Goal: Task Accomplishment & Management: Complete application form

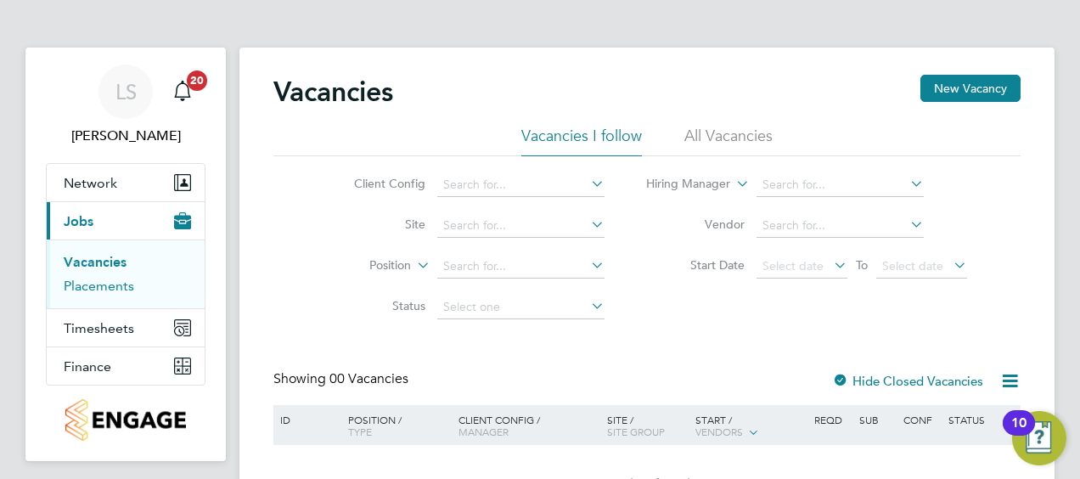
click at [119, 279] on link "Placements" at bounding box center [99, 286] width 70 height 16
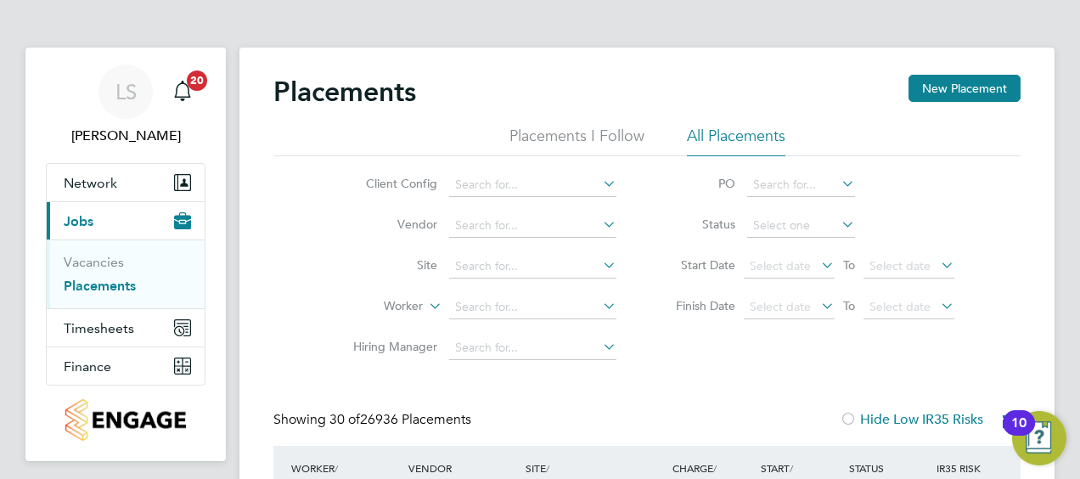
click at [600, 259] on icon at bounding box center [600, 265] width 0 height 24
click at [535, 284] on li "Roth ley (Broadnook)" at bounding box center [547, 289] width 196 height 23
type input "Rothley (Broadnook)"
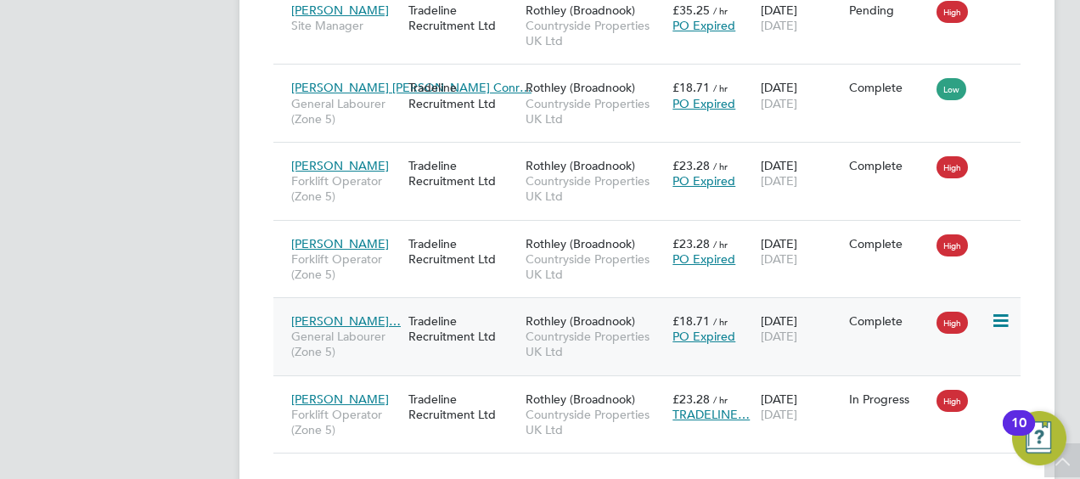
click at [394, 329] on span "General Labourer (Zone 5)" at bounding box center [345, 344] width 109 height 31
click at [467, 306] on div "Alexandru-Catalin… General Labourer (Zone 5) Tradeline Recruitment Ltd Rothley …" at bounding box center [646, 336] width 747 height 78
click at [411, 226] on div "Darren Saunders Forklift Operator (Zone 5) Tradeline Recruitment Ltd Rothley (B…" at bounding box center [646, 259] width 747 height 78
click at [384, 251] on span "Forklift Operator (Zone 5)" at bounding box center [345, 266] width 109 height 31
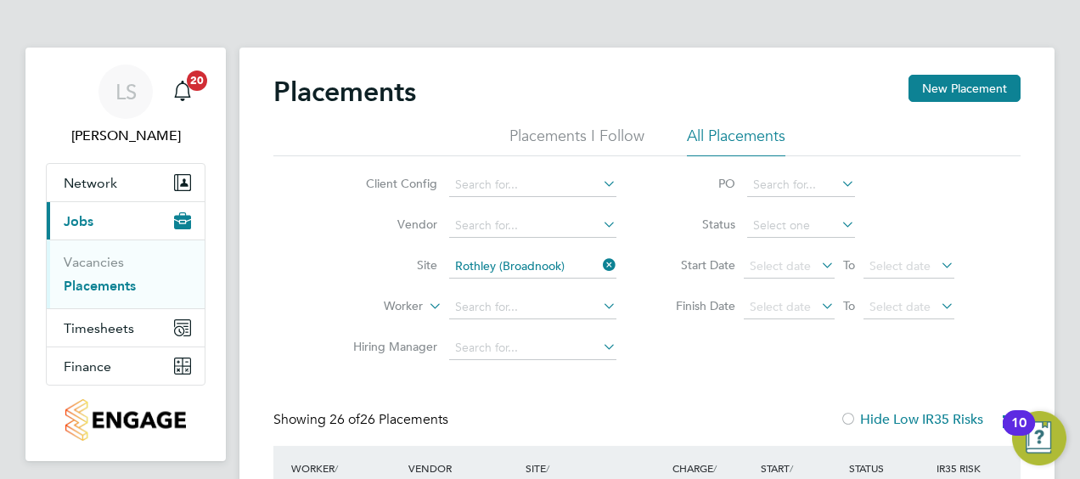
click at [600, 265] on icon at bounding box center [600, 265] width 0 height 24
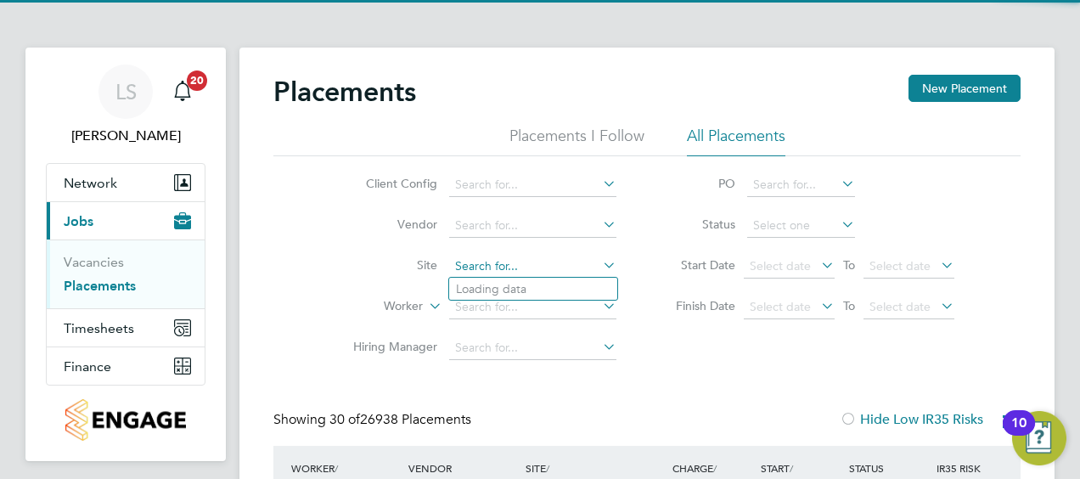
click at [554, 267] on input at bounding box center [532, 267] width 167 height 24
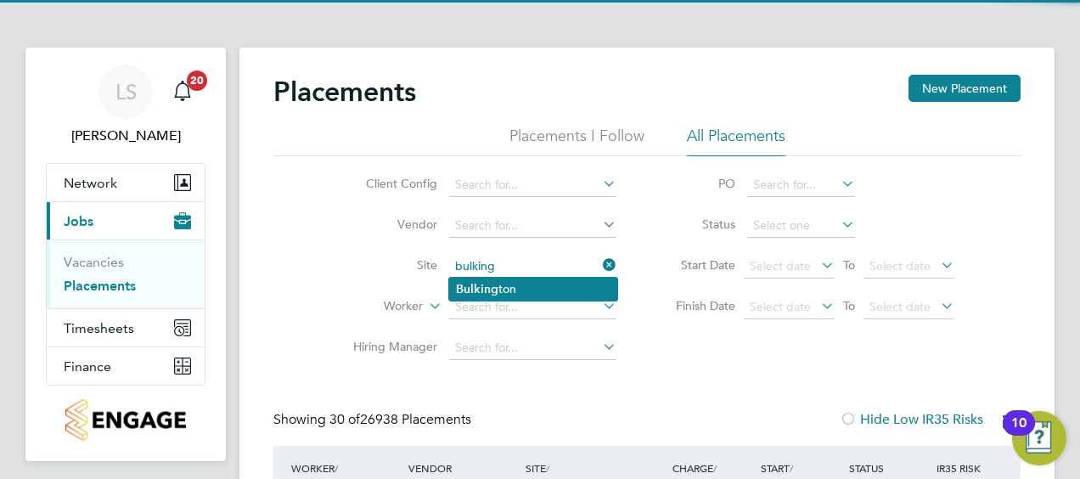
click at [515, 287] on li "Bulking ton" at bounding box center [533, 289] width 168 height 23
type input "Bulkington"
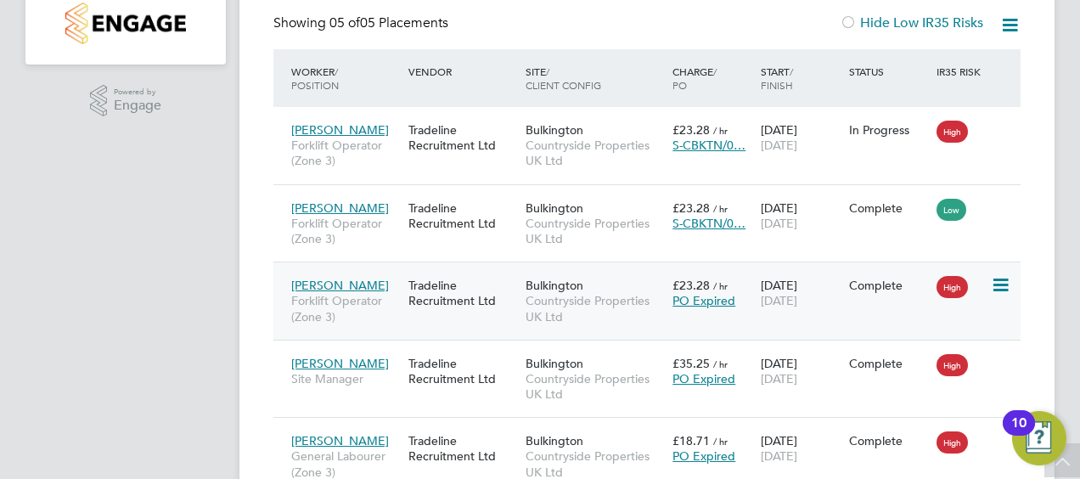
scroll to position [395, 0]
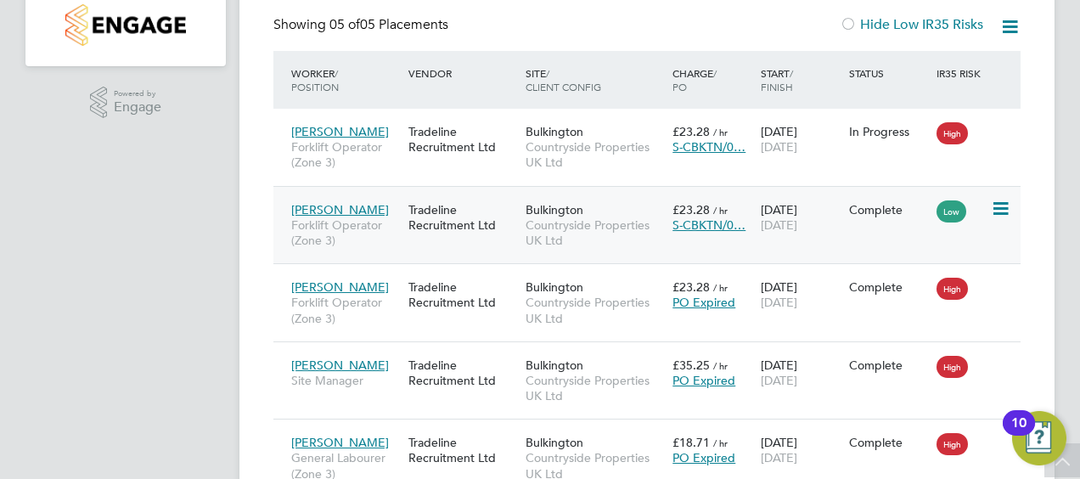
click at [483, 238] on div "Todd Mitchell Forklift Operator (Zone 3) Tradeline Recruitment Ltd Bulkington C…" at bounding box center [646, 225] width 747 height 78
click at [387, 234] on span "Forklift Operator (Zone 3)" at bounding box center [345, 232] width 109 height 31
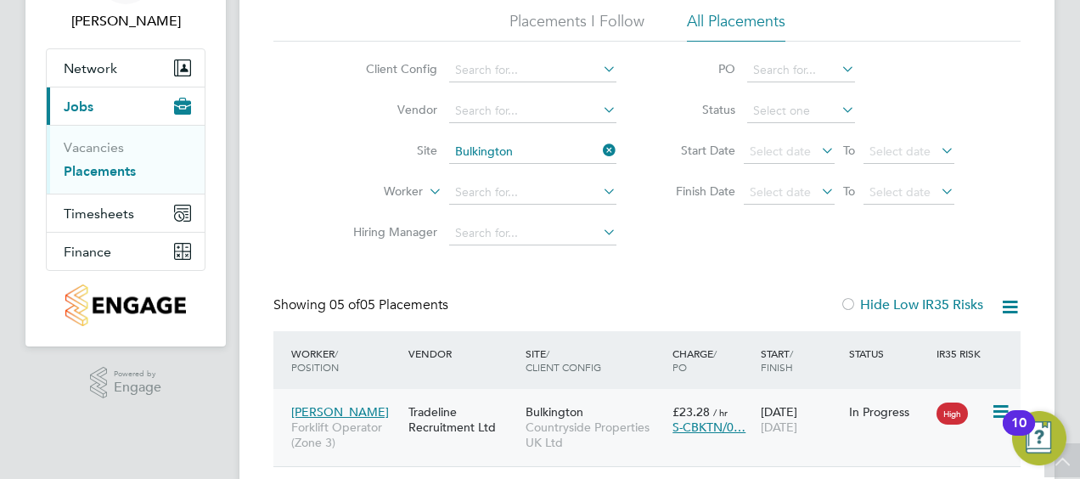
scroll to position [0, 0]
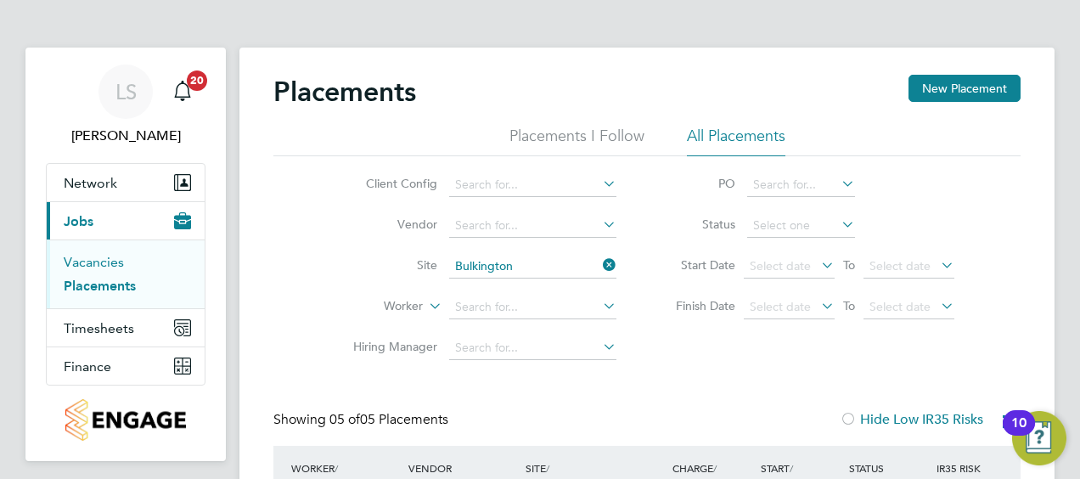
click at [89, 265] on link "Vacancies" at bounding box center [94, 262] width 60 height 16
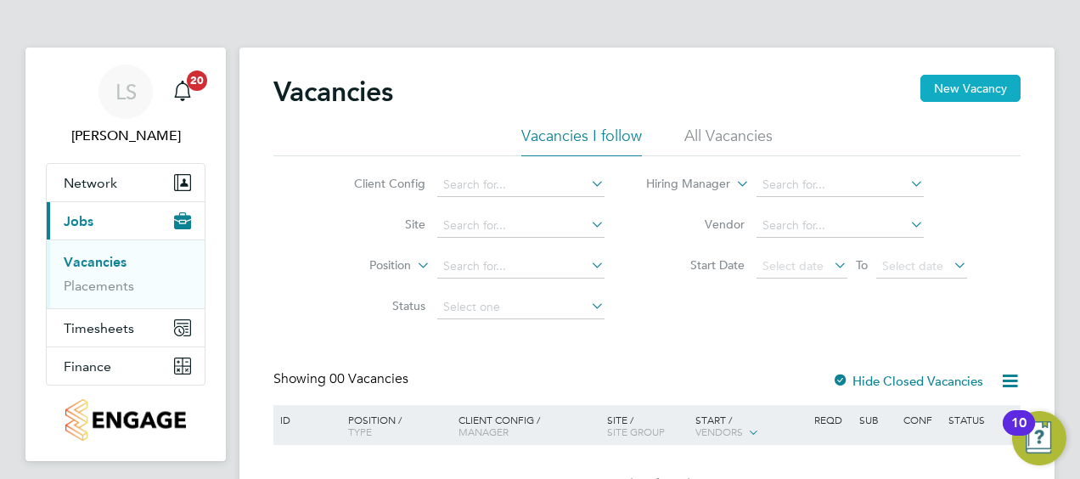
click at [965, 95] on button "New Vacancy" at bounding box center [971, 88] width 100 height 27
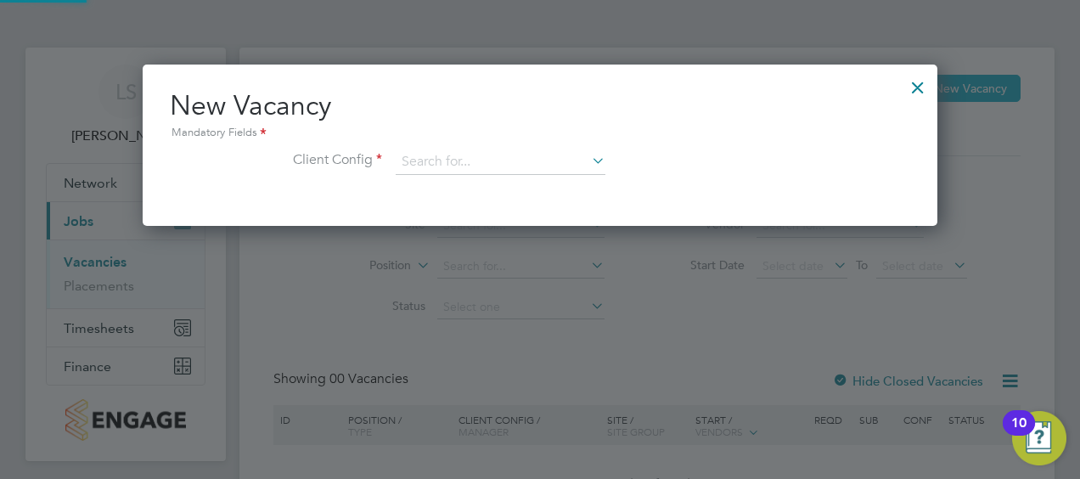
scroll to position [160, 795]
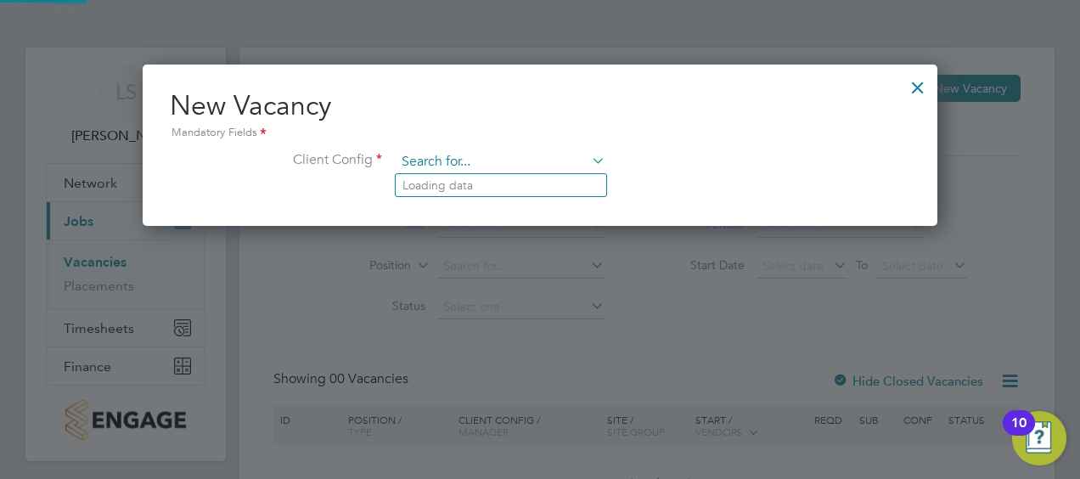
click at [588, 171] on input at bounding box center [501, 161] width 210 height 25
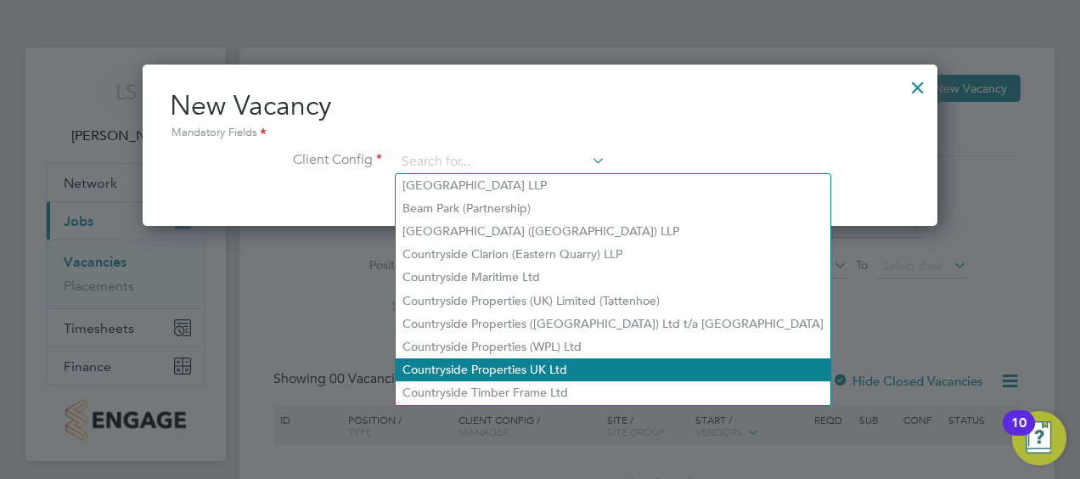
click at [531, 365] on li "Countryside Properties UK Ltd" at bounding box center [613, 369] width 435 height 23
type input "Countryside Properties UK Ltd"
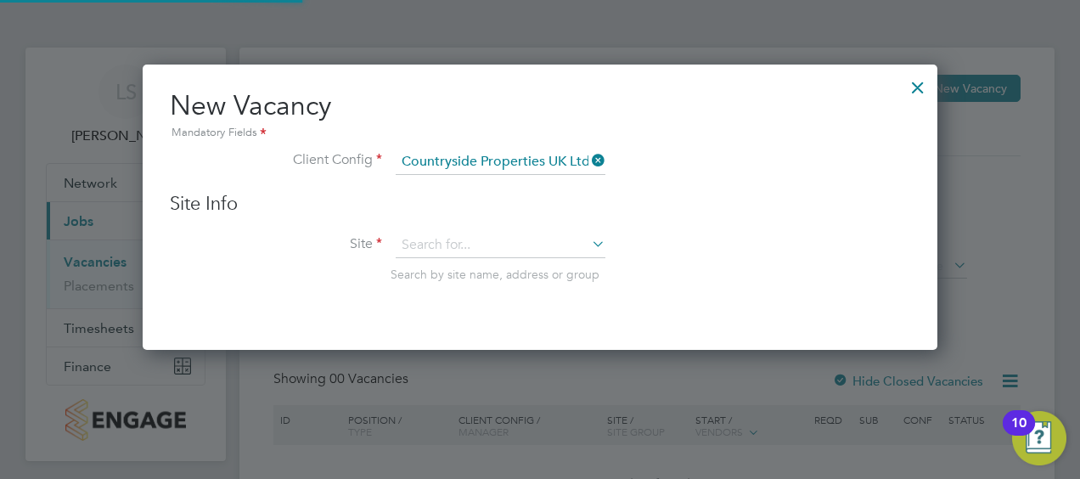
scroll to position [284, 795]
click at [588, 238] on icon at bounding box center [588, 244] width 0 height 24
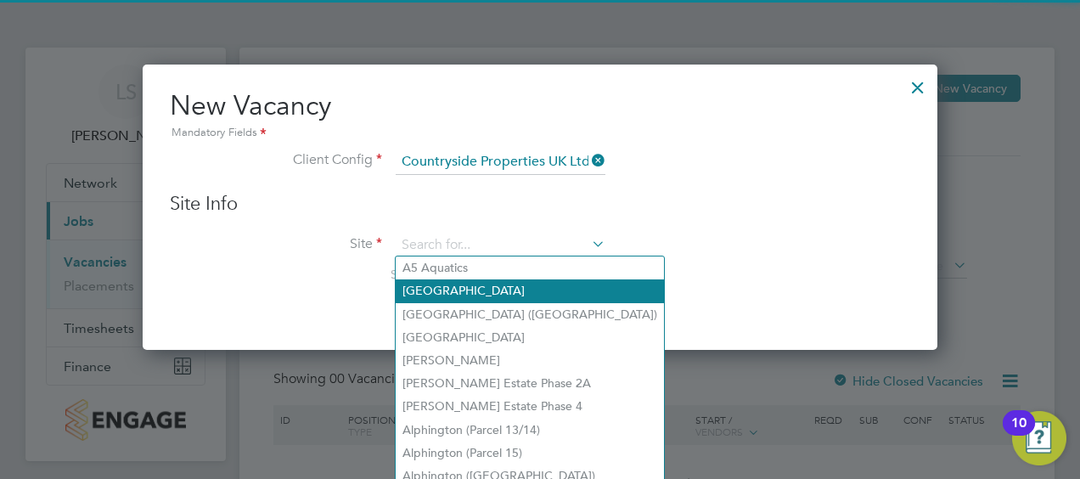
scroll to position [106, 0]
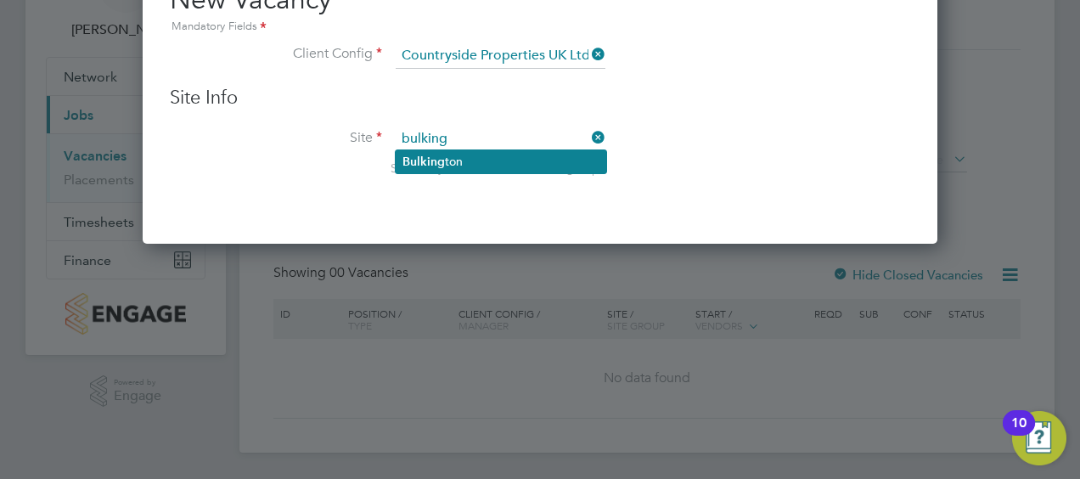
click at [450, 155] on li "Bulking ton" at bounding box center [501, 161] width 211 height 23
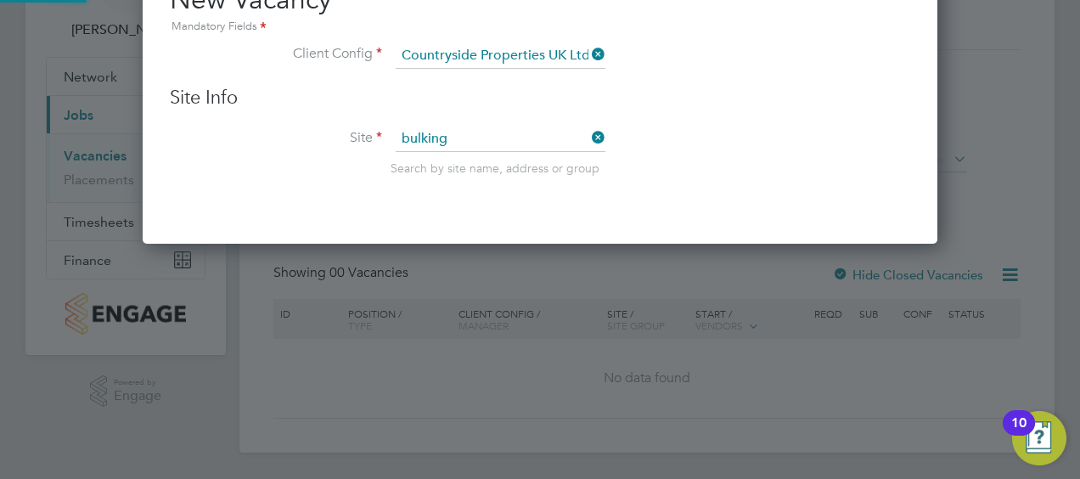
type input "Bulkington"
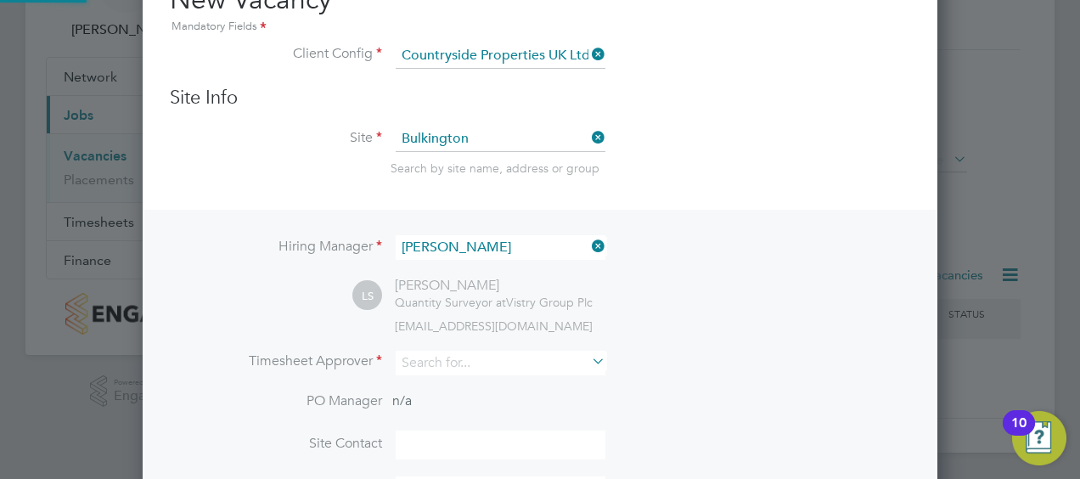
scroll to position [706, 795]
click at [588, 239] on icon at bounding box center [588, 246] width 0 height 24
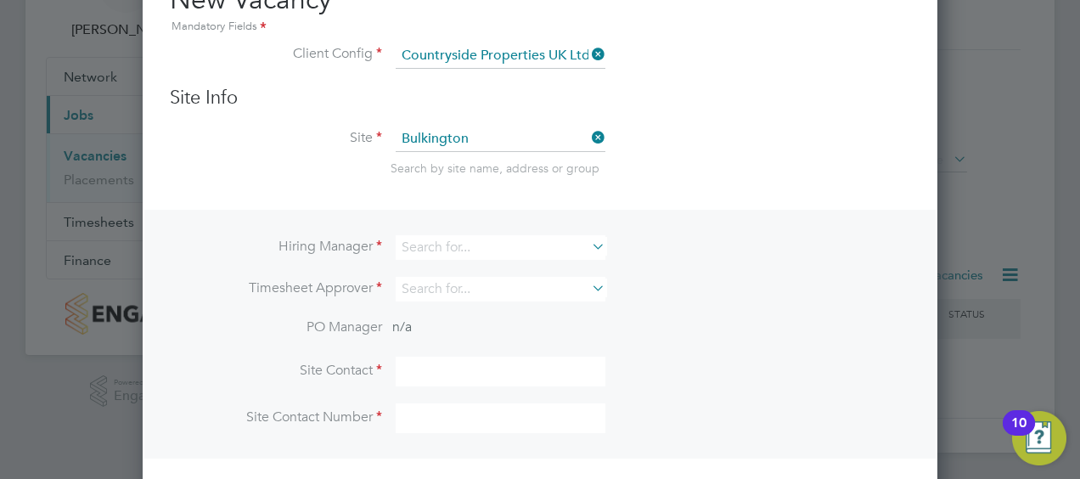
scroll to position [632, 795]
click at [469, 248] on input at bounding box center [501, 247] width 210 height 25
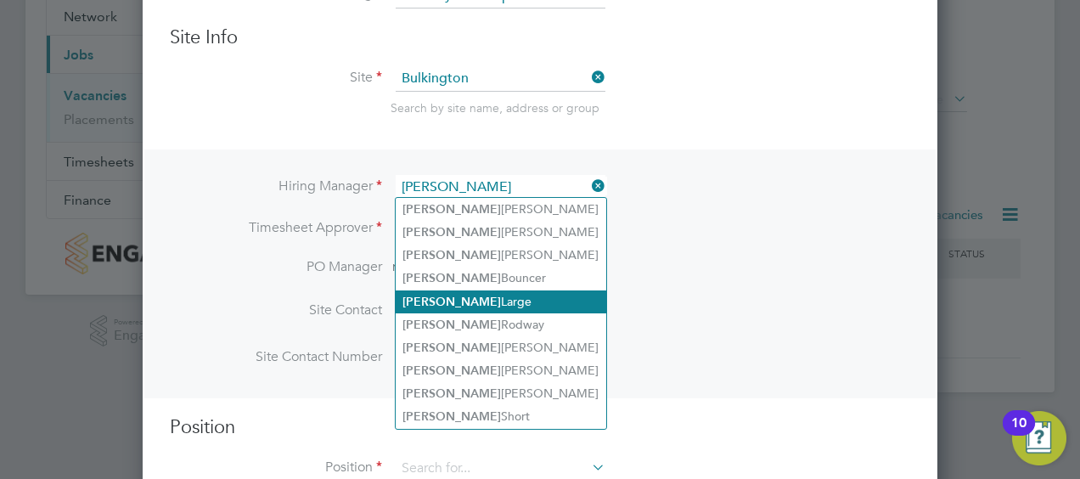
scroll to position [177, 0]
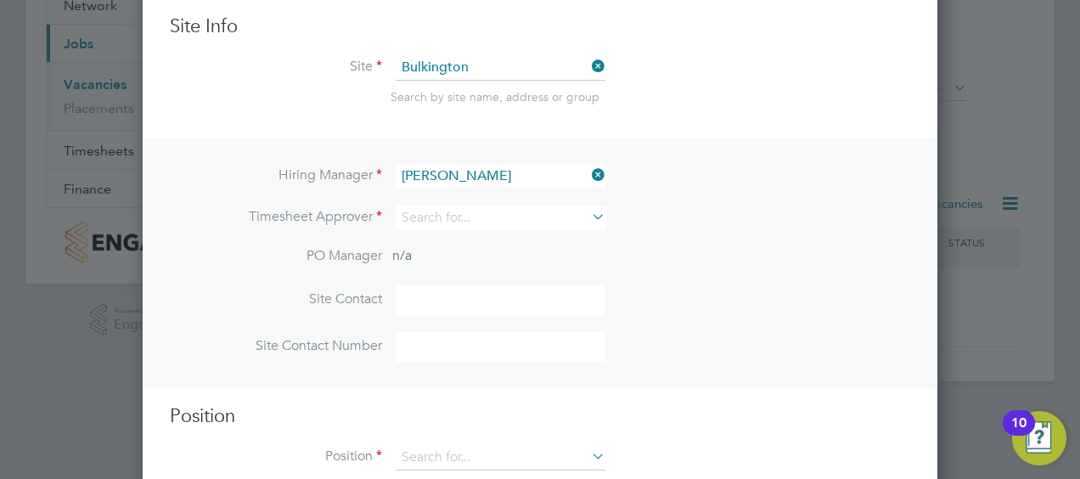
click at [482, 190] on li "Adam Pars ons" at bounding box center [501, 198] width 211 height 23
type input "[PERSON_NAME]"
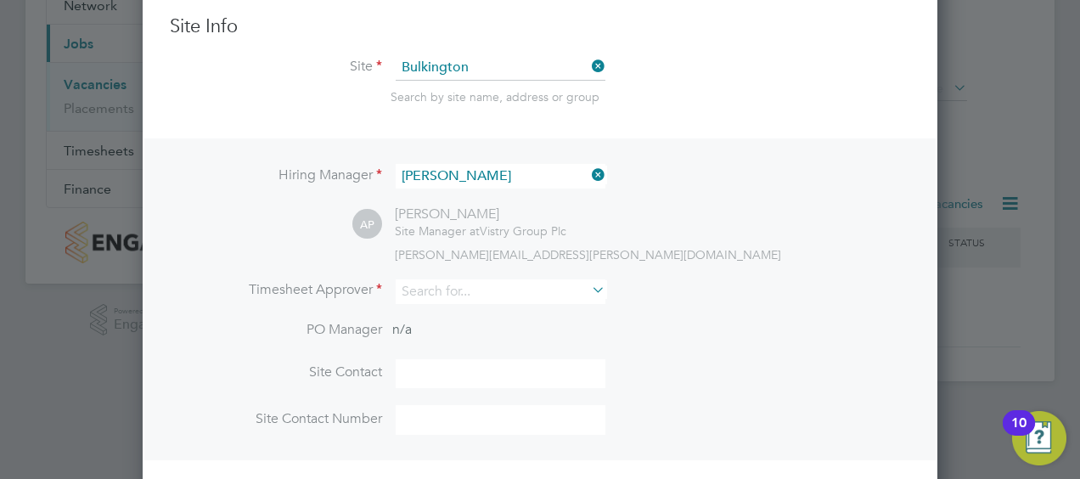
click at [588, 288] on icon at bounding box center [588, 290] width 0 height 24
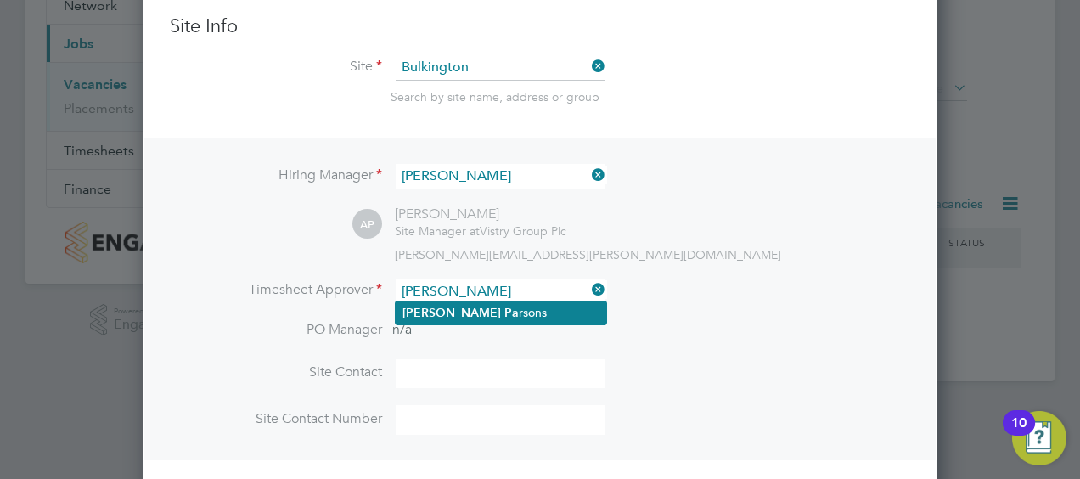
click at [469, 315] on li "Adam Pa rsons" at bounding box center [501, 312] width 211 height 23
type input "[PERSON_NAME]"
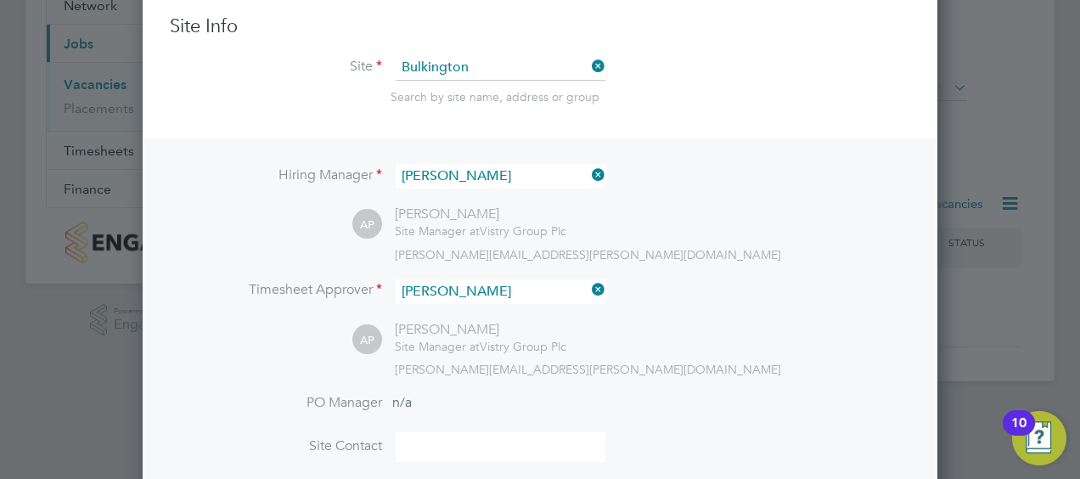
scroll to position [364, 0]
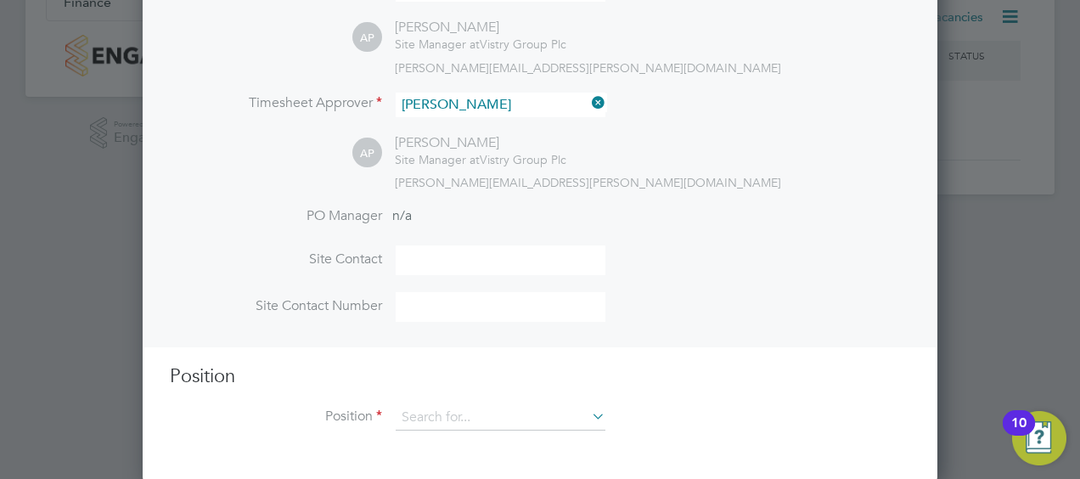
click at [588, 417] on icon at bounding box center [588, 416] width 0 height 24
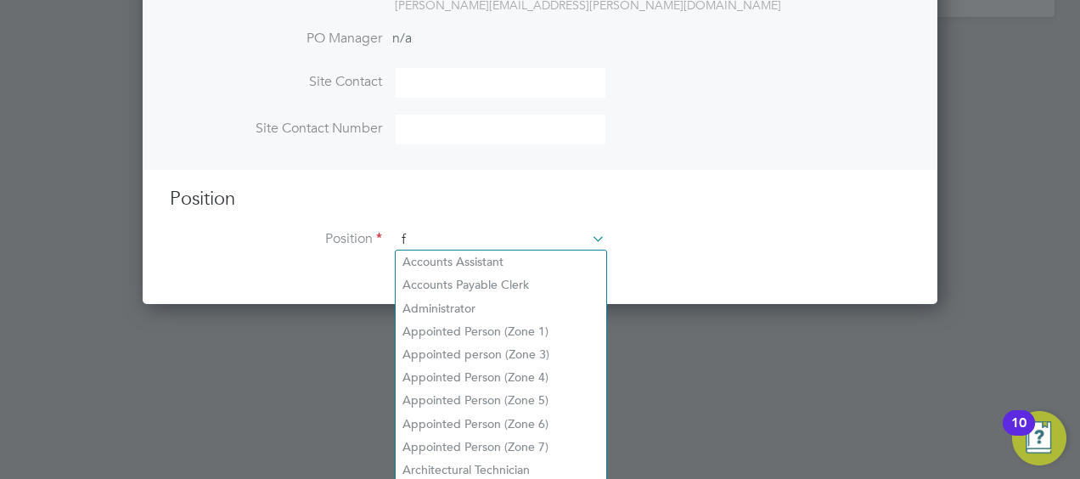
scroll to position [2436, 795]
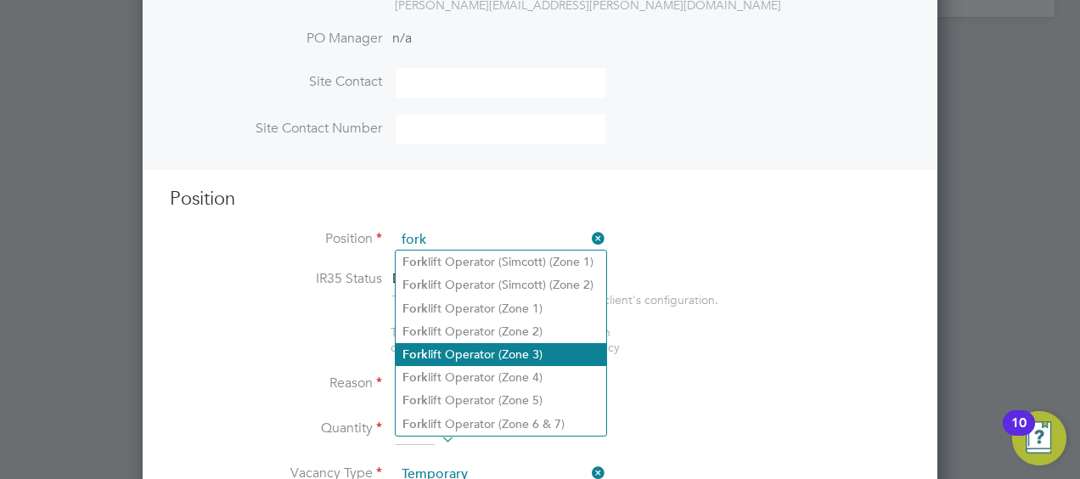
click at [489, 352] on li "Fork lift Operator (Zone 3)" at bounding box center [501, 354] width 211 height 23
type input "Forklift Operator (Zone 3)"
type textarea "• Operate construction machinery • Delivering large quantities of materials to …"
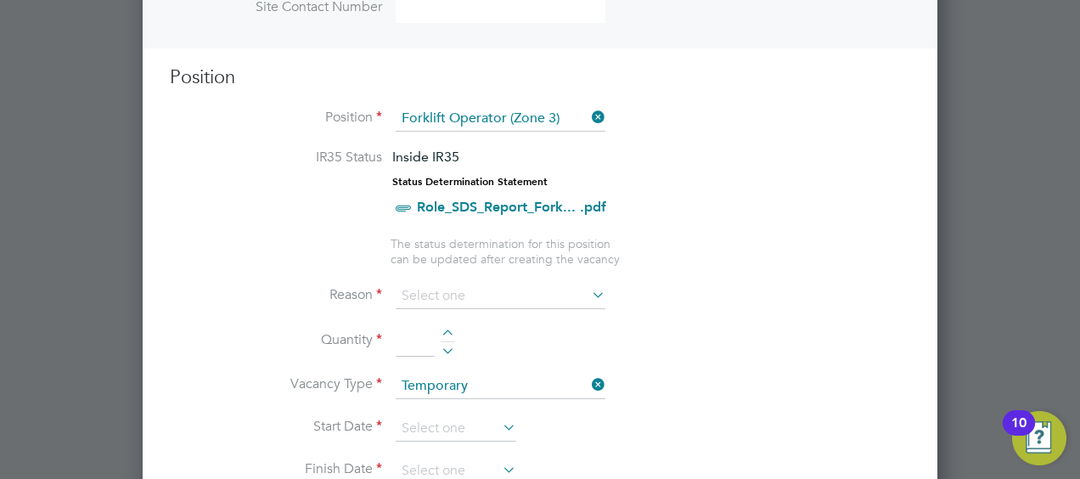
scroll to position [664, 0]
click at [588, 284] on icon at bounding box center [588, 294] width 0 height 24
click at [576, 296] on input at bounding box center [501, 295] width 210 height 25
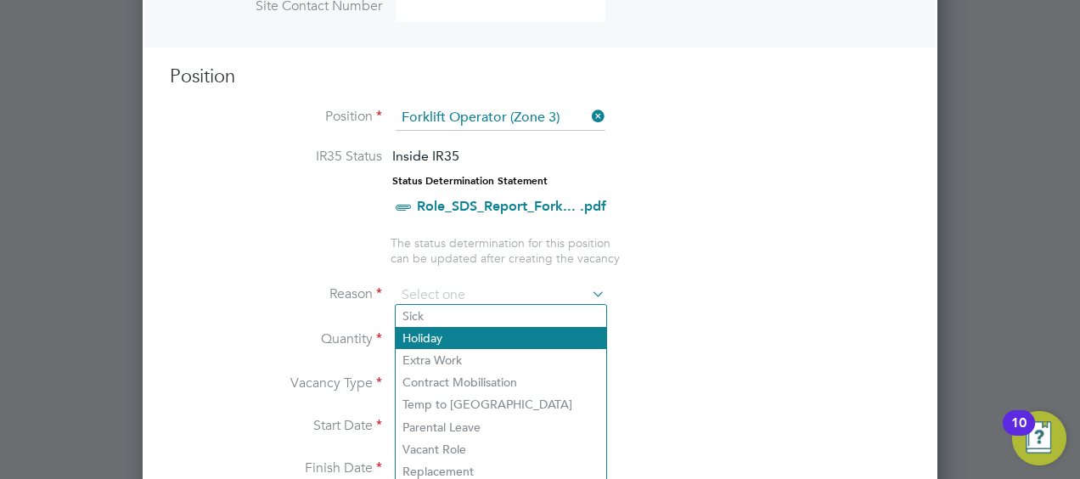
click at [440, 341] on li "Holiday" at bounding box center [501, 338] width 211 height 22
type input "Holiday"
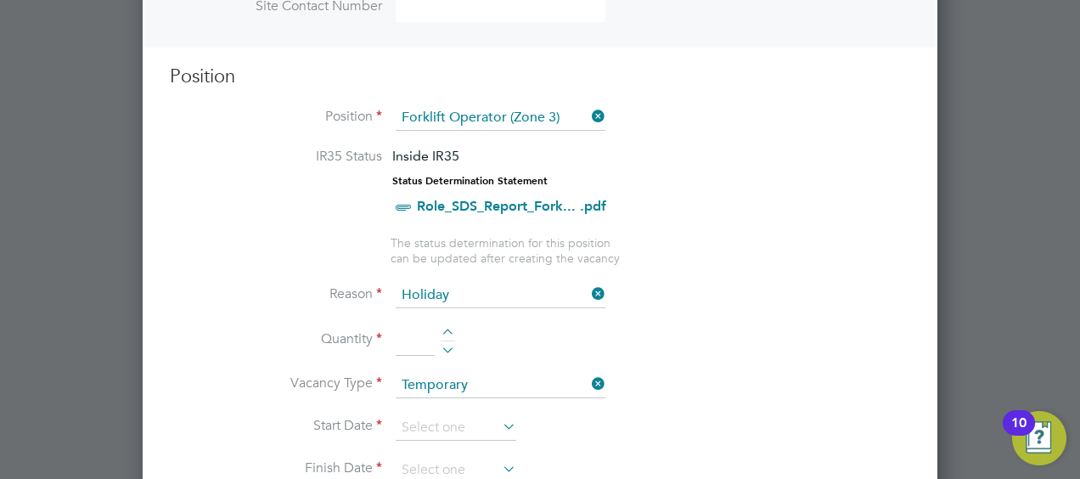
click at [450, 329] on div at bounding box center [448, 335] width 14 height 12
type input "1"
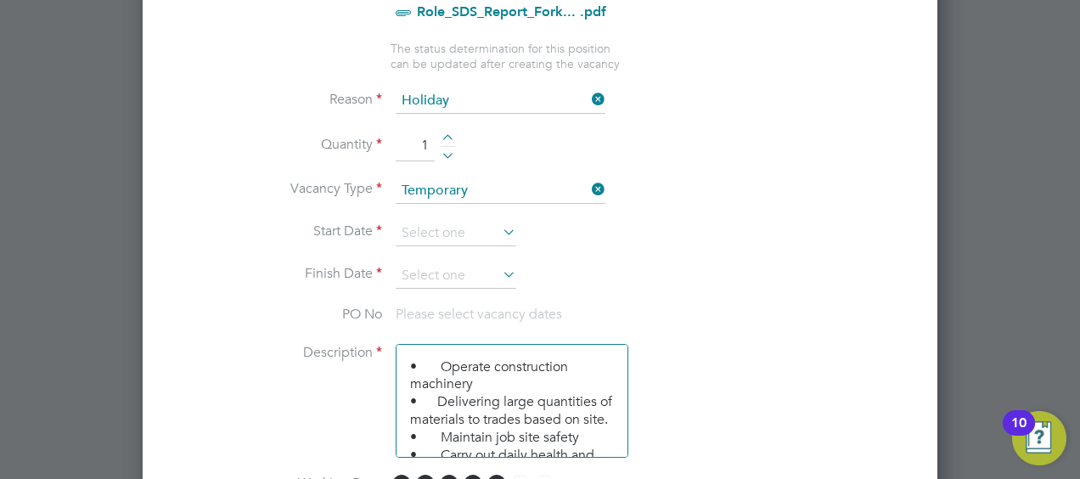
scroll to position [864, 0]
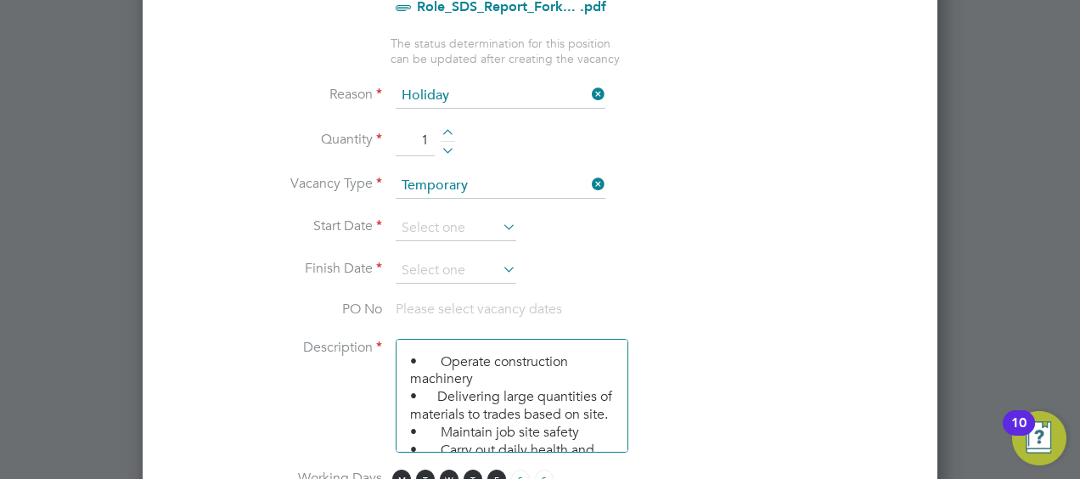
click at [499, 221] on icon at bounding box center [499, 227] width 0 height 24
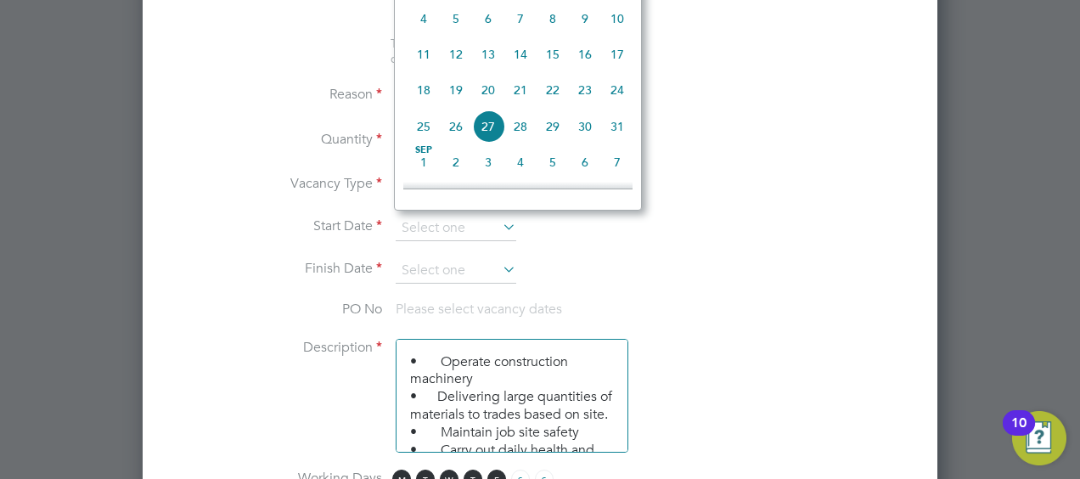
scroll to position [572, 0]
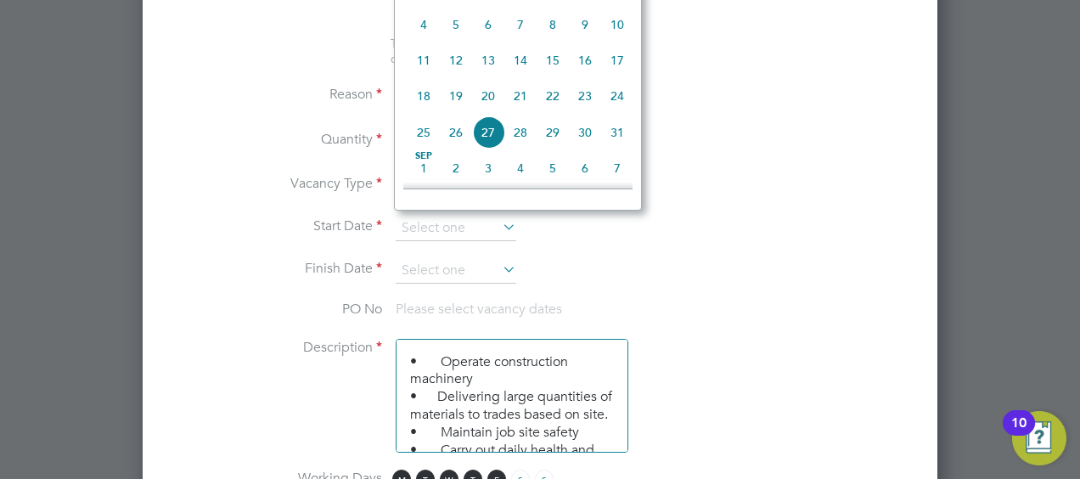
click at [555, 68] on span "15" at bounding box center [553, 60] width 32 height 32
type input "15 Aug 2025"
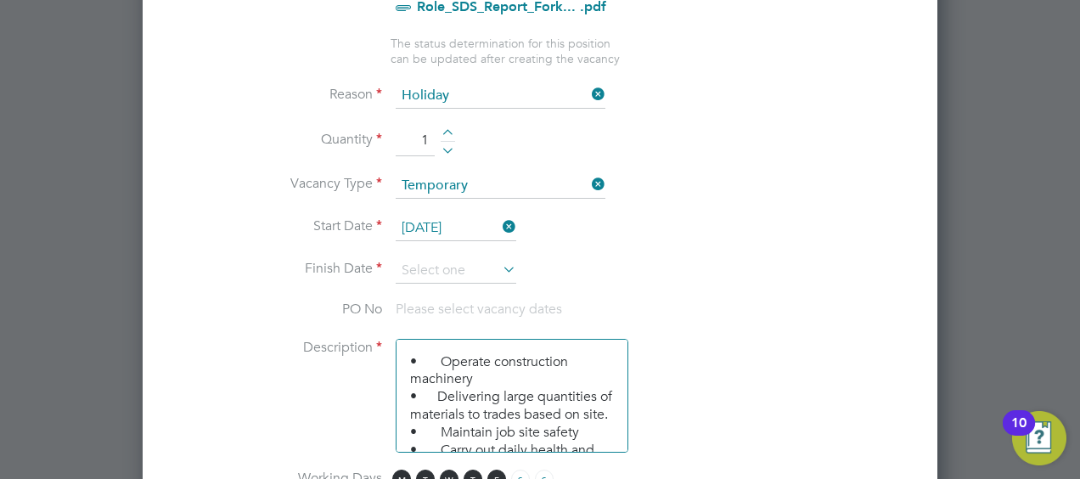
click at [499, 262] on icon at bounding box center [499, 269] width 0 height 24
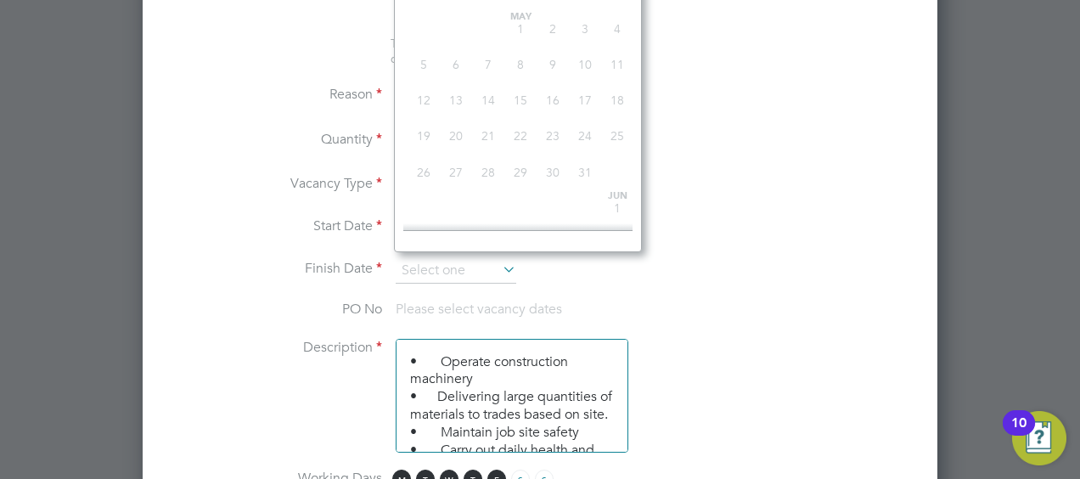
scroll to position [656, 0]
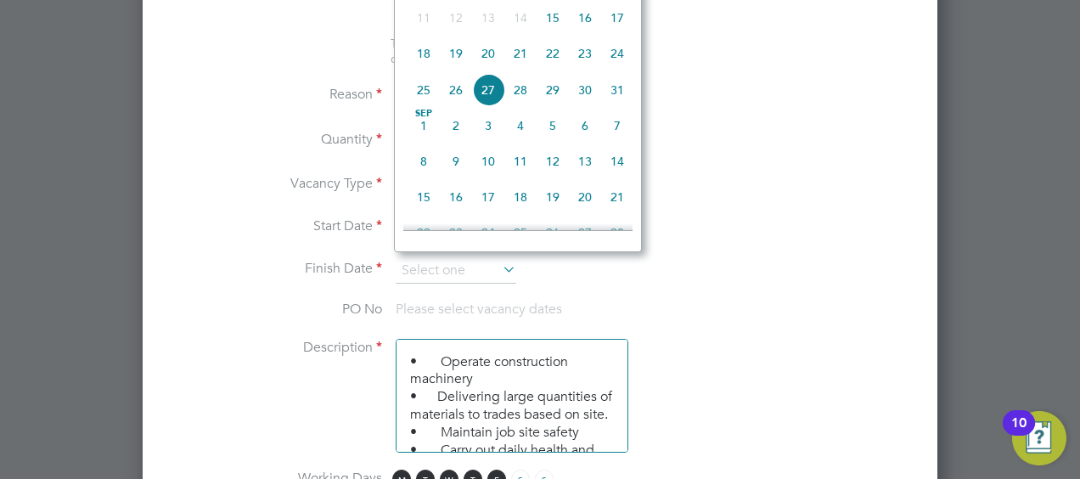
click at [559, 31] on span "15" at bounding box center [553, 18] width 32 height 32
type input "15 Aug 2025"
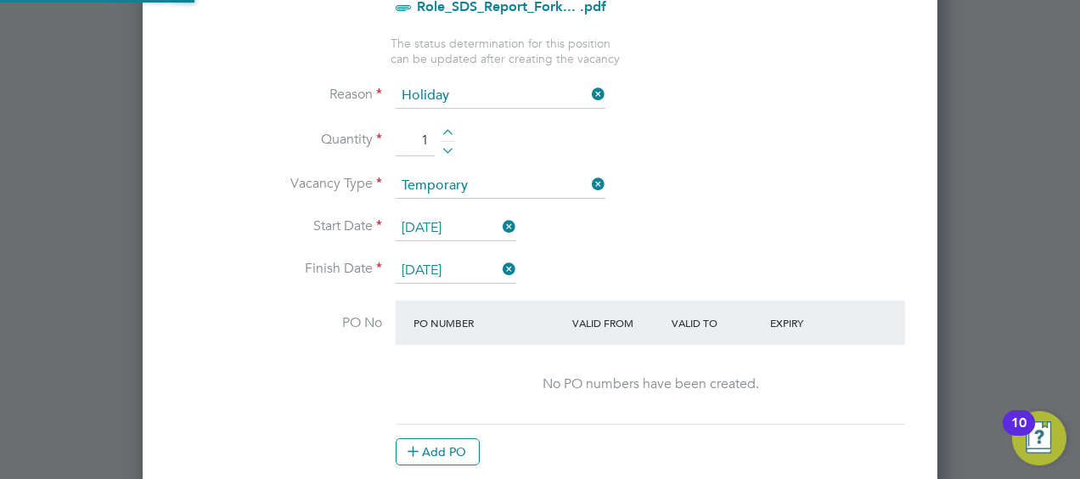
scroll to position [2610, 795]
click at [420, 444] on icon at bounding box center [413, 450] width 13 height 13
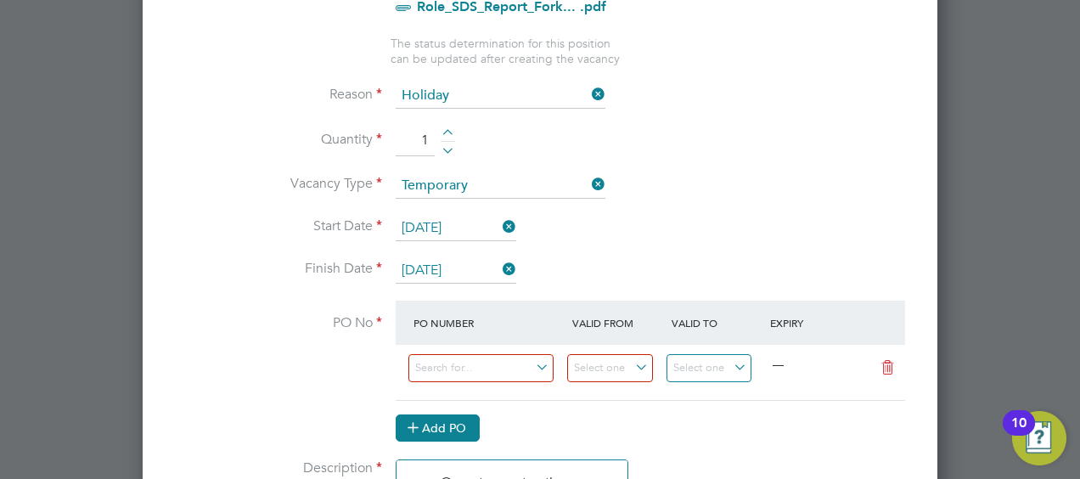
scroll to position [2586, 795]
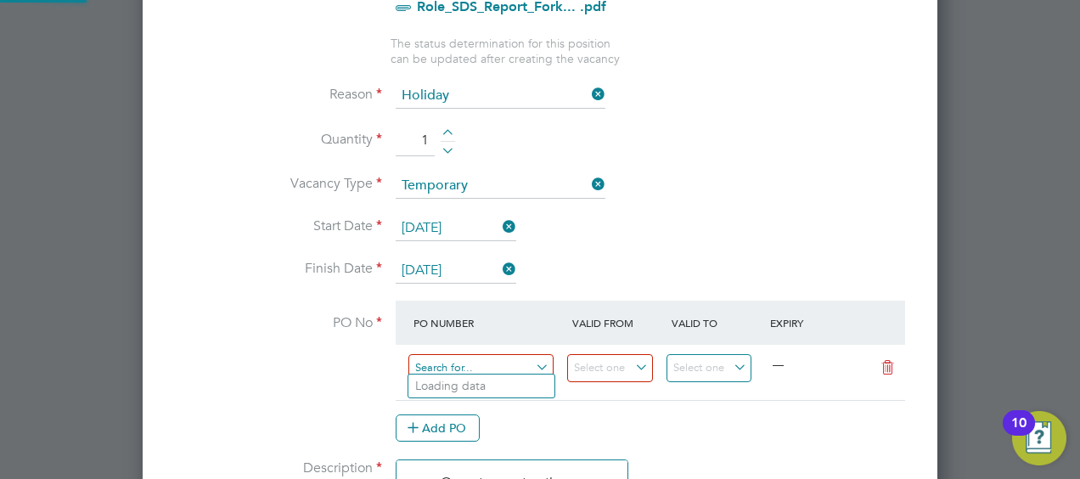
click at [520, 362] on input at bounding box center [480, 368] width 145 height 28
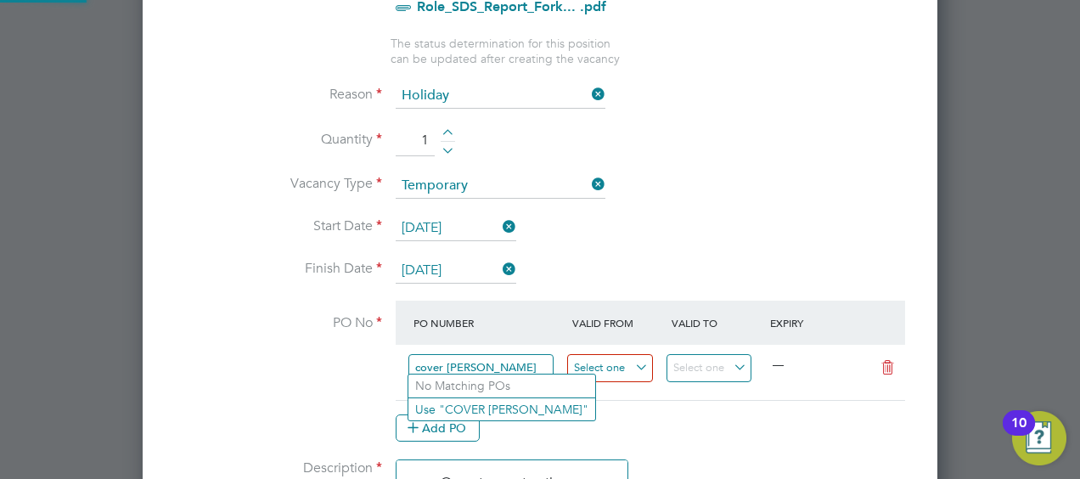
type input "cover Arturs"
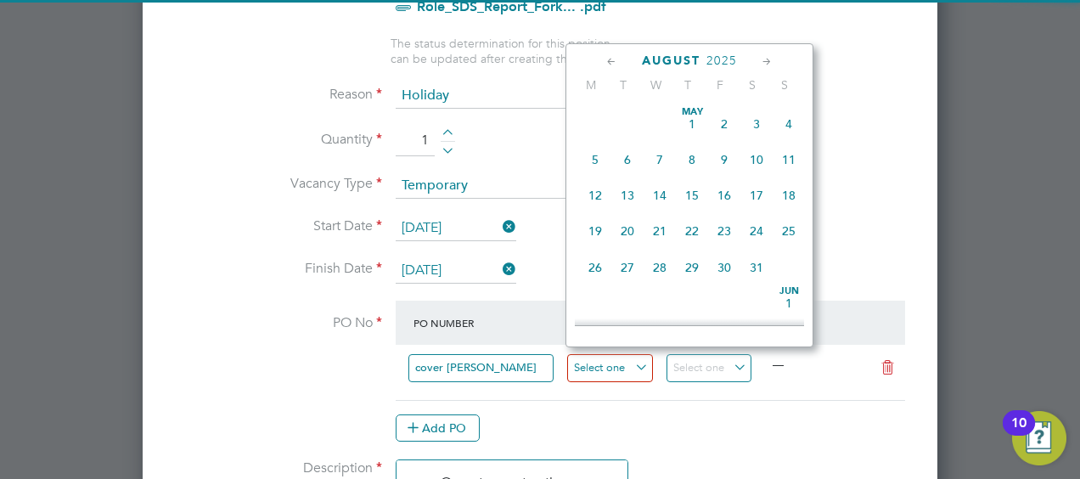
click at [598, 364] on input at bounding box center [610, 368] width 86 height 28
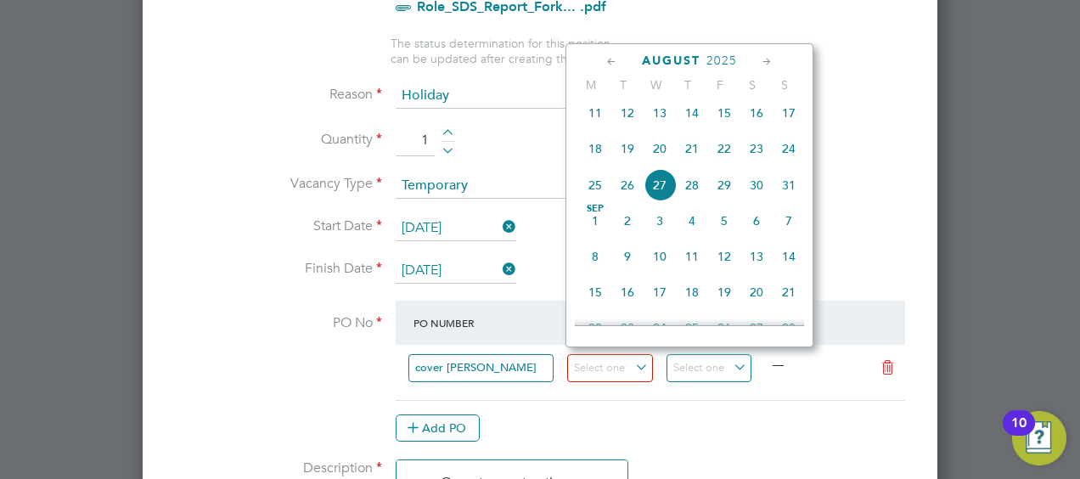
click at [719, 114] on span "15" at bounding box center [724, 113] width 32 height 32
type input "15 Aug 2025"
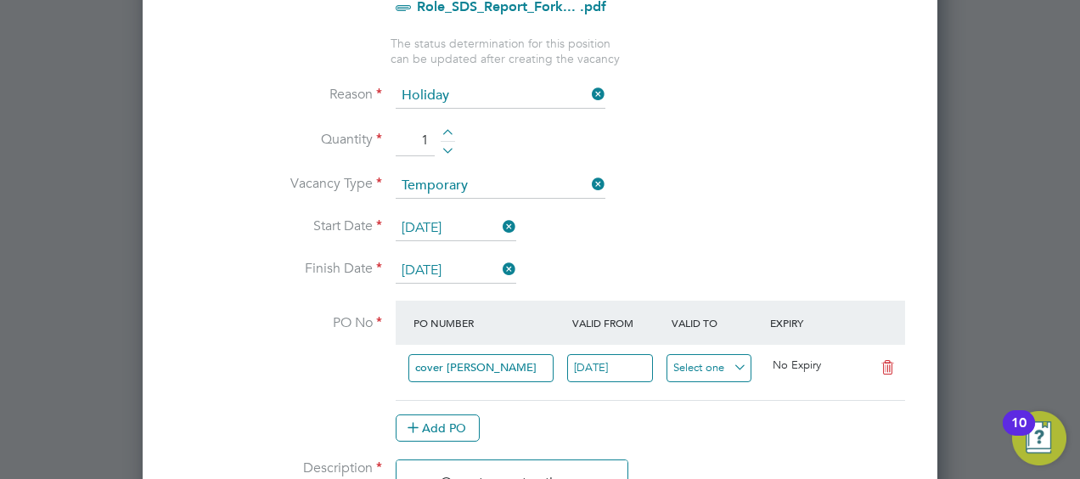
click at [728, 360] on input at bounding box center [710, 368] width 86 height 28
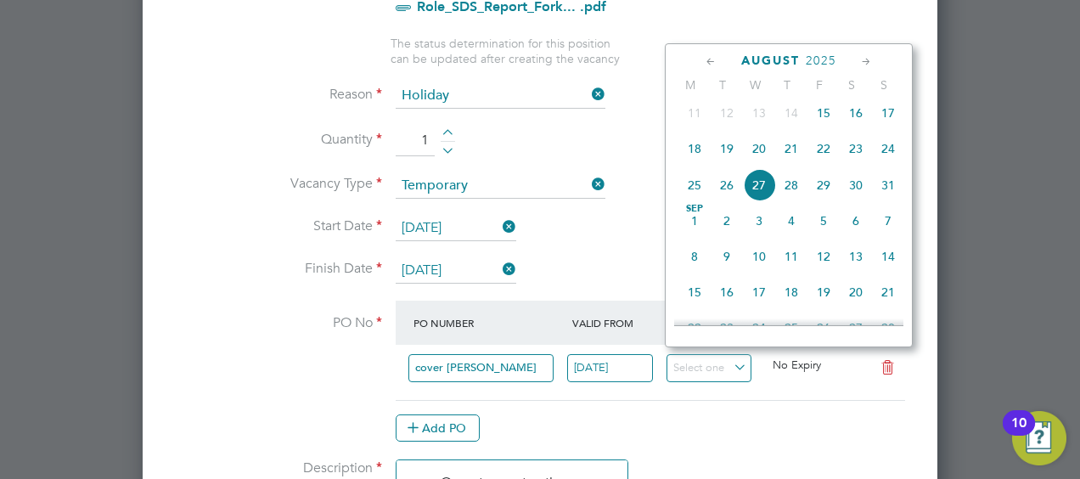
click at [819, 118] on span "15" at bounding box center [824, 113] width 32 height 32
type input "15 Aug 2025"
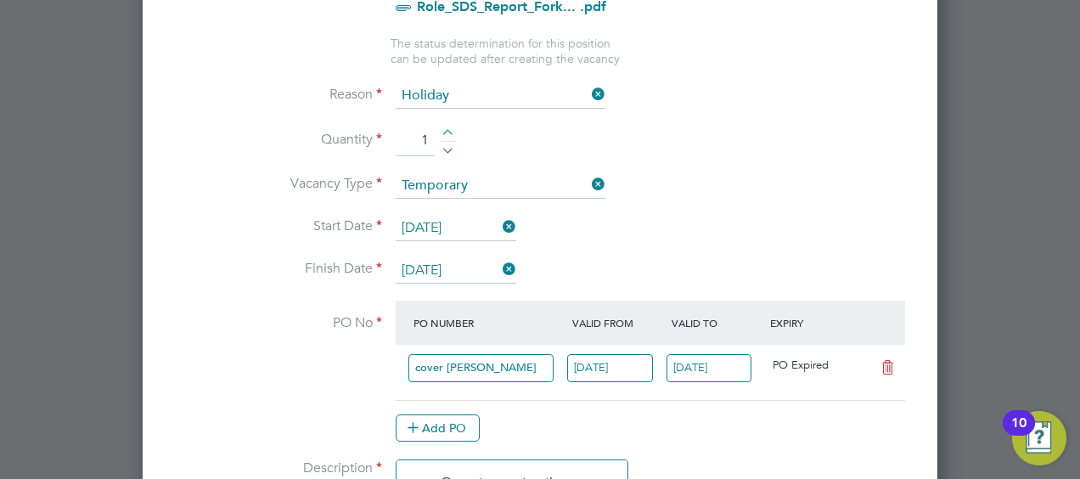
scroll to position [831, 0]
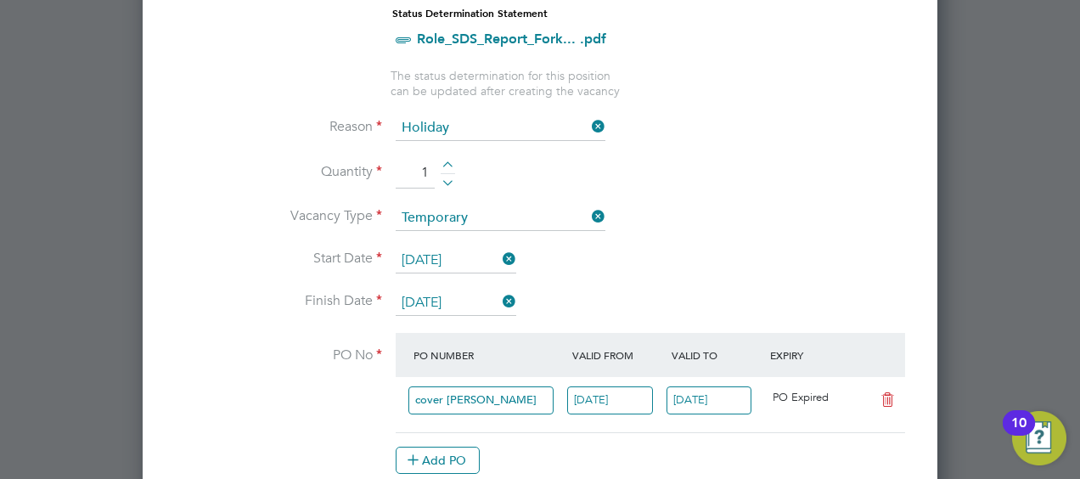
click at [764, 452] on div "Add PO" at bounding box center [651, 460] width 510 height 27
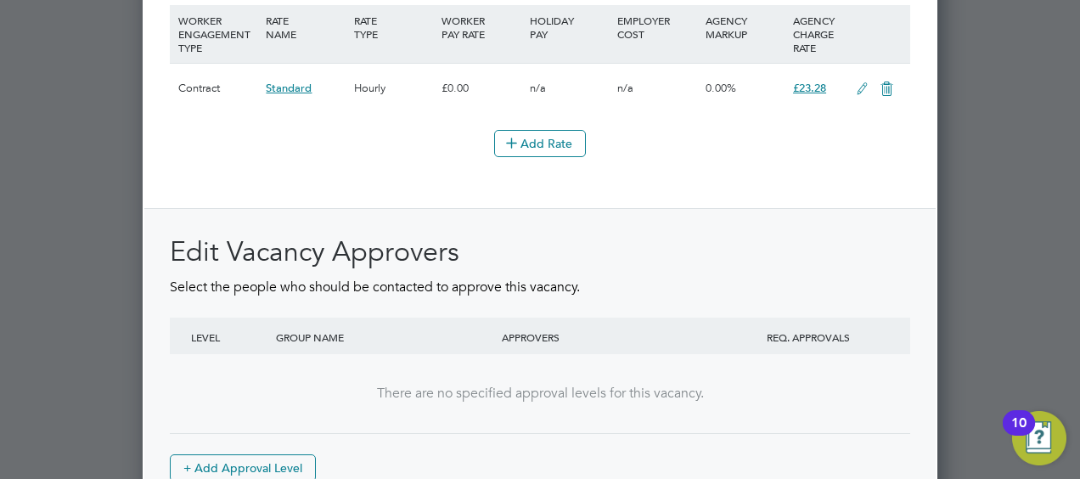
scroll to position [2171, 0]
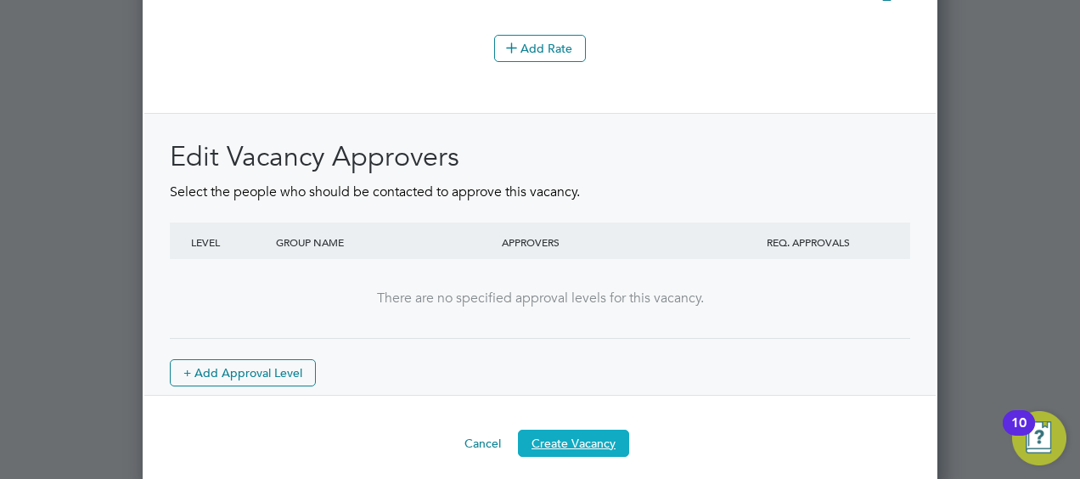
click at [564, 430] on button "Create Vacancy" at bounding box center [573, 443] width 111 height 27
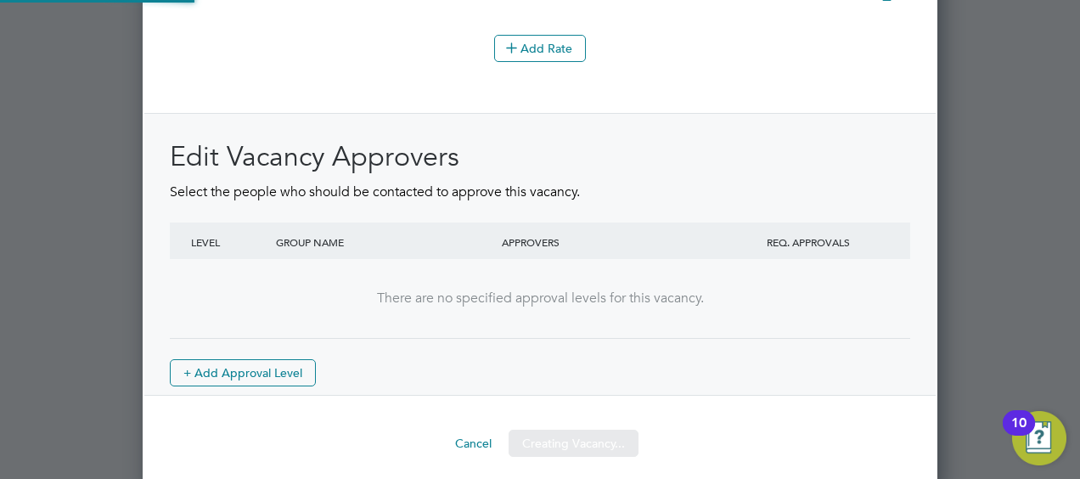
scroll to position [29, 160]
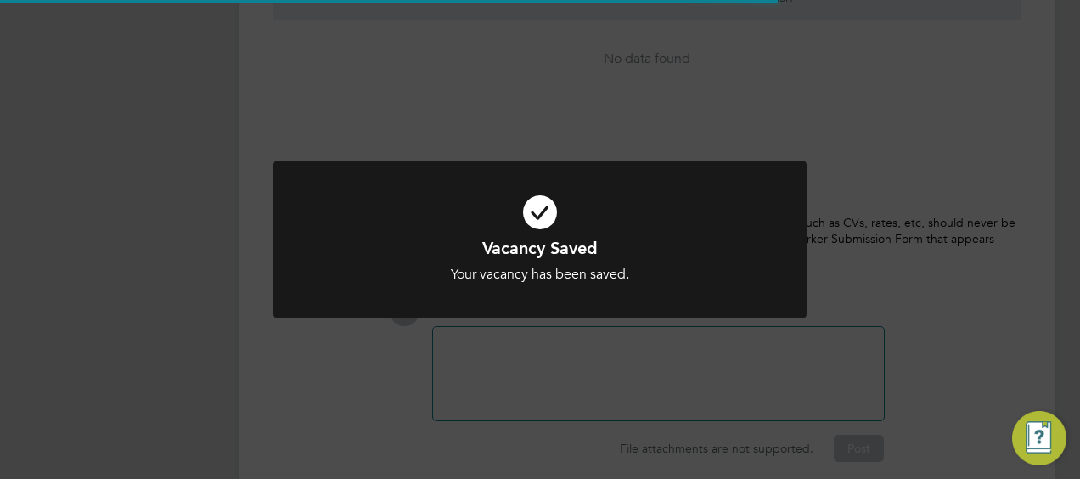
scroll to position [8, 8]
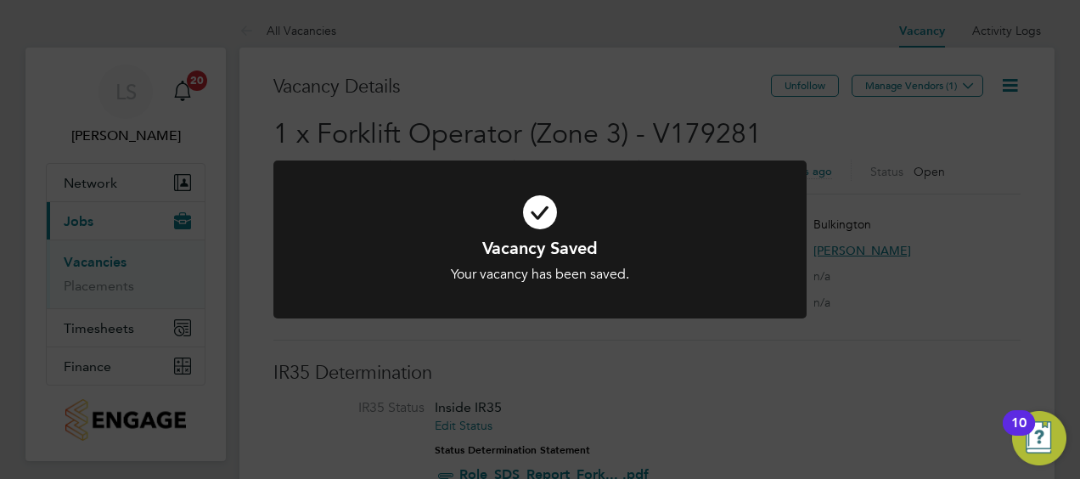
click at [926, 69] on div "Vacancy Saved Your vacancy has been saved. Cancel Okay" at bounding box center [540, 239] width 1080 height 479
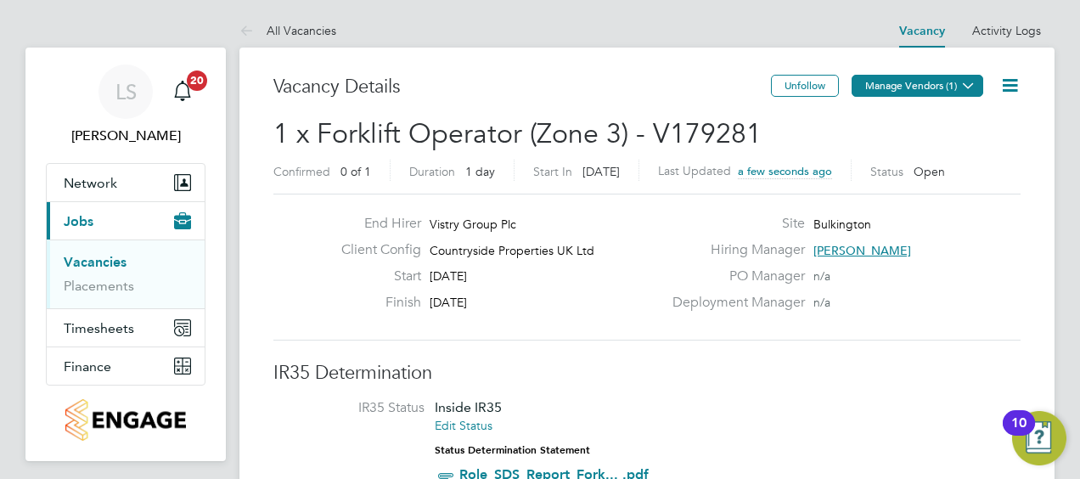
click at [942, 90] on button "Manage Vendors (1)" at bounding box center [918, 86] width 132 height 22
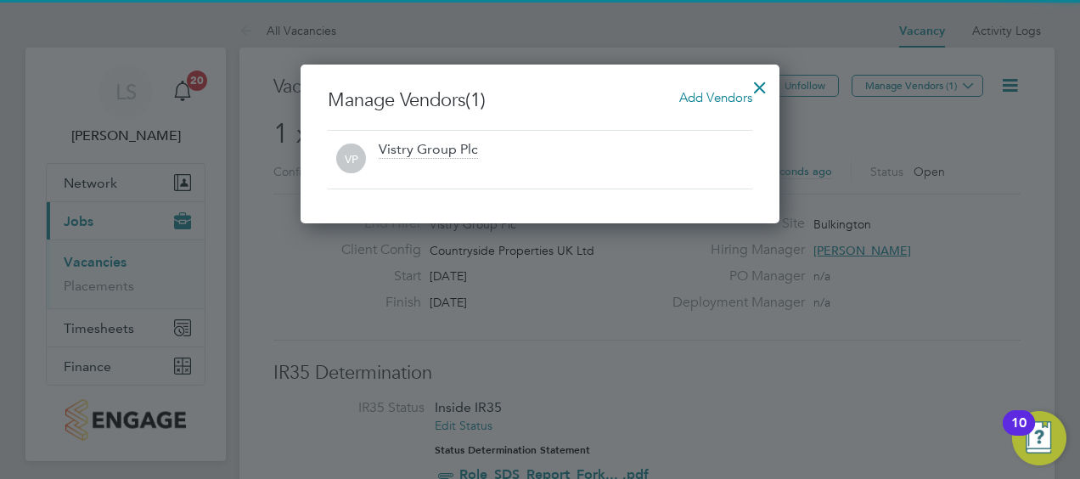
click at [441, 139] on div "VP Vistry Group Plc" at bounding box center [540, 159] width 425 height 59
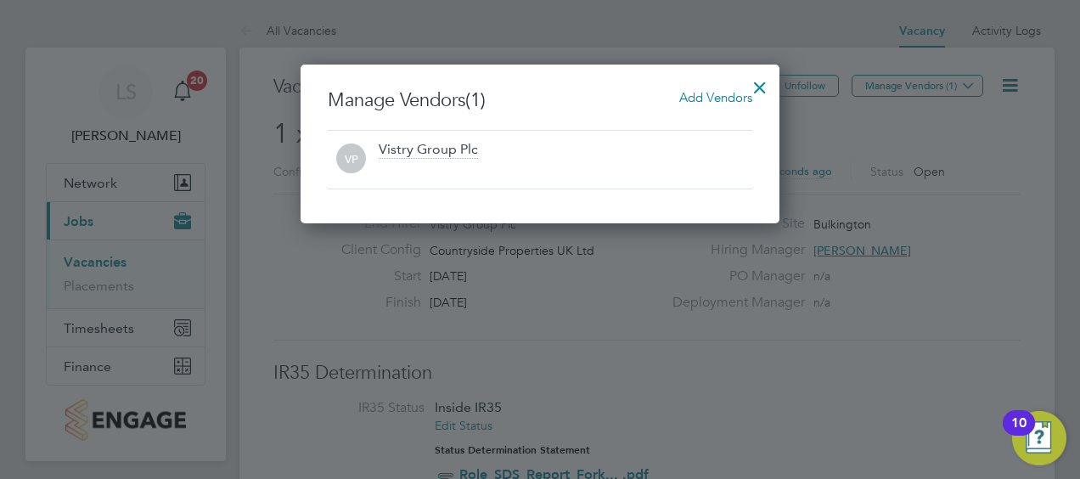
click at [684, 92] on span "Add Vendors" at bounding box center [715, 97] width 73 height 16
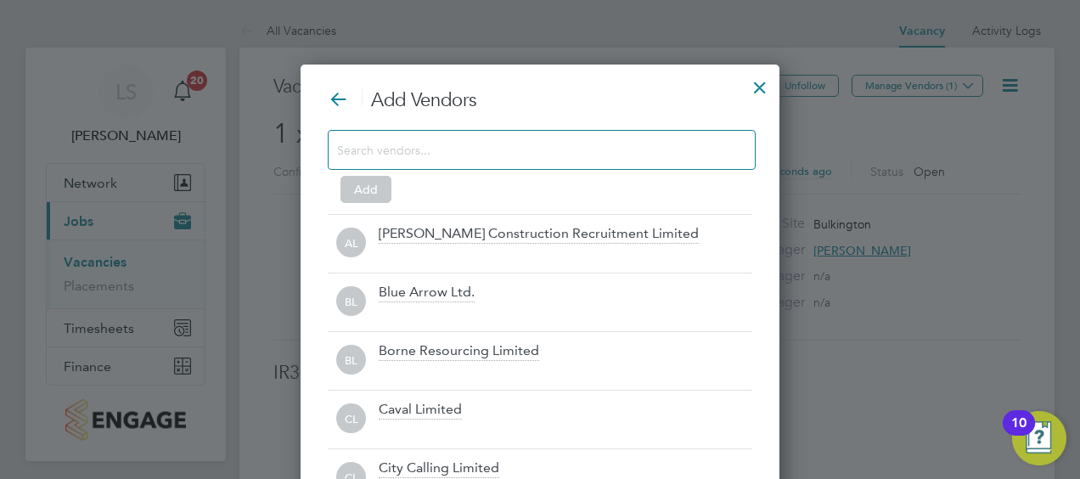
click at [468, 165] on div at bounding box center [542, 150] width 428 height 40
click at [472, 155] on input at bounding box center [528, 149] width 382 height 22
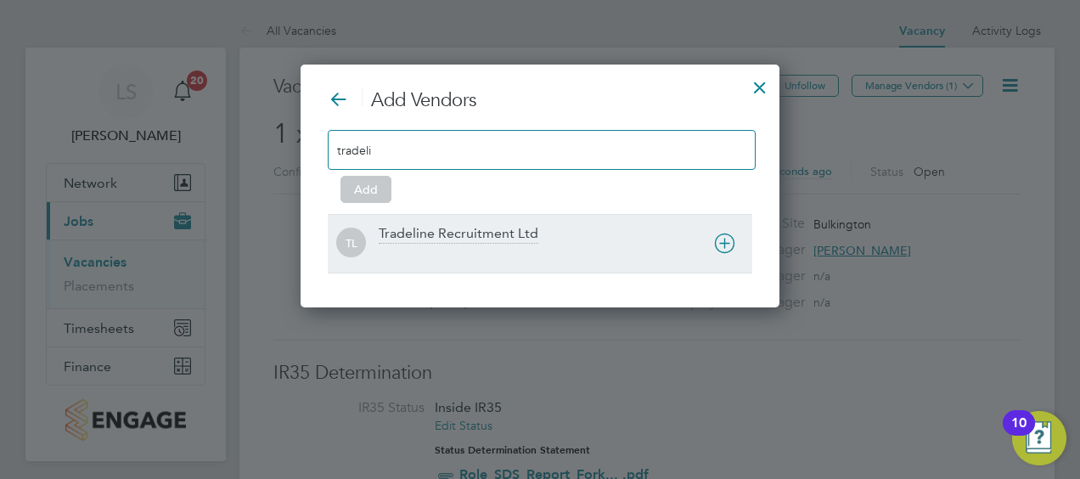
type input "tradeli"
click at [465, 231] on div "Tradeline Recruitment Ltd" at bounding box center [459, 234] width 160 height 19
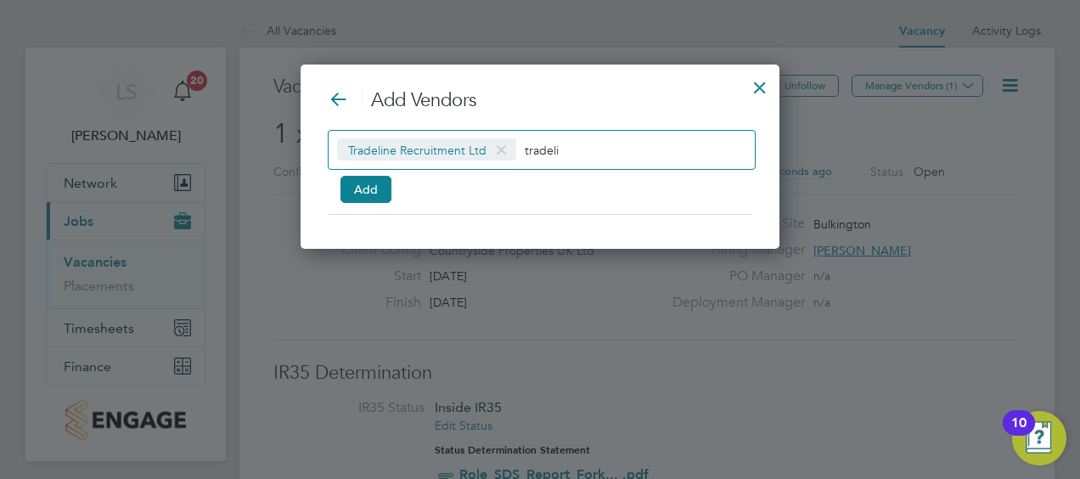
click at [336, 190] on div "Tradeline Recruitment Ltd tradeli Add" at bounding box center [540, 163] width 425 height 67
click at [349, 192] on button "Add" at bounding box center [366, 189] width 51 height 27
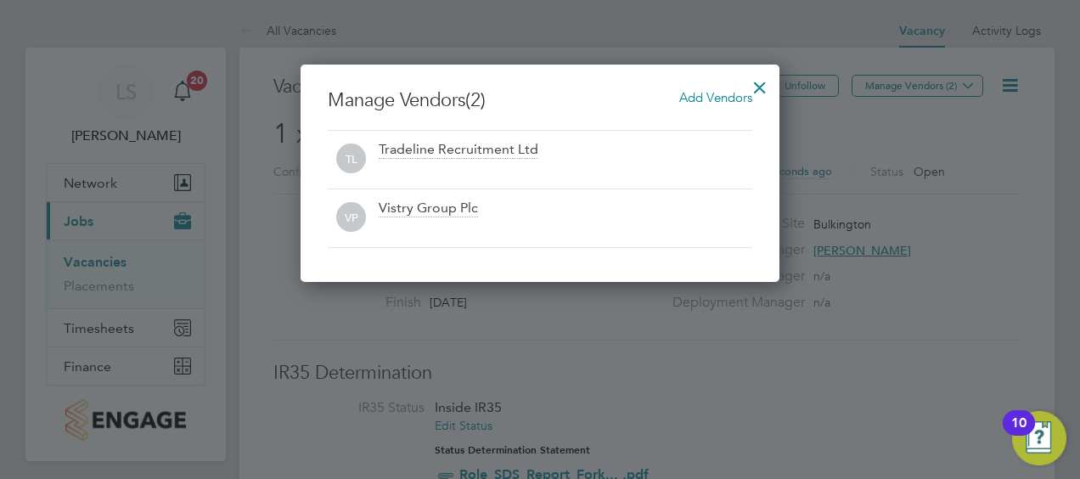
click at [759, 81] on div at bounding box center [760, 83] width 31 height 31
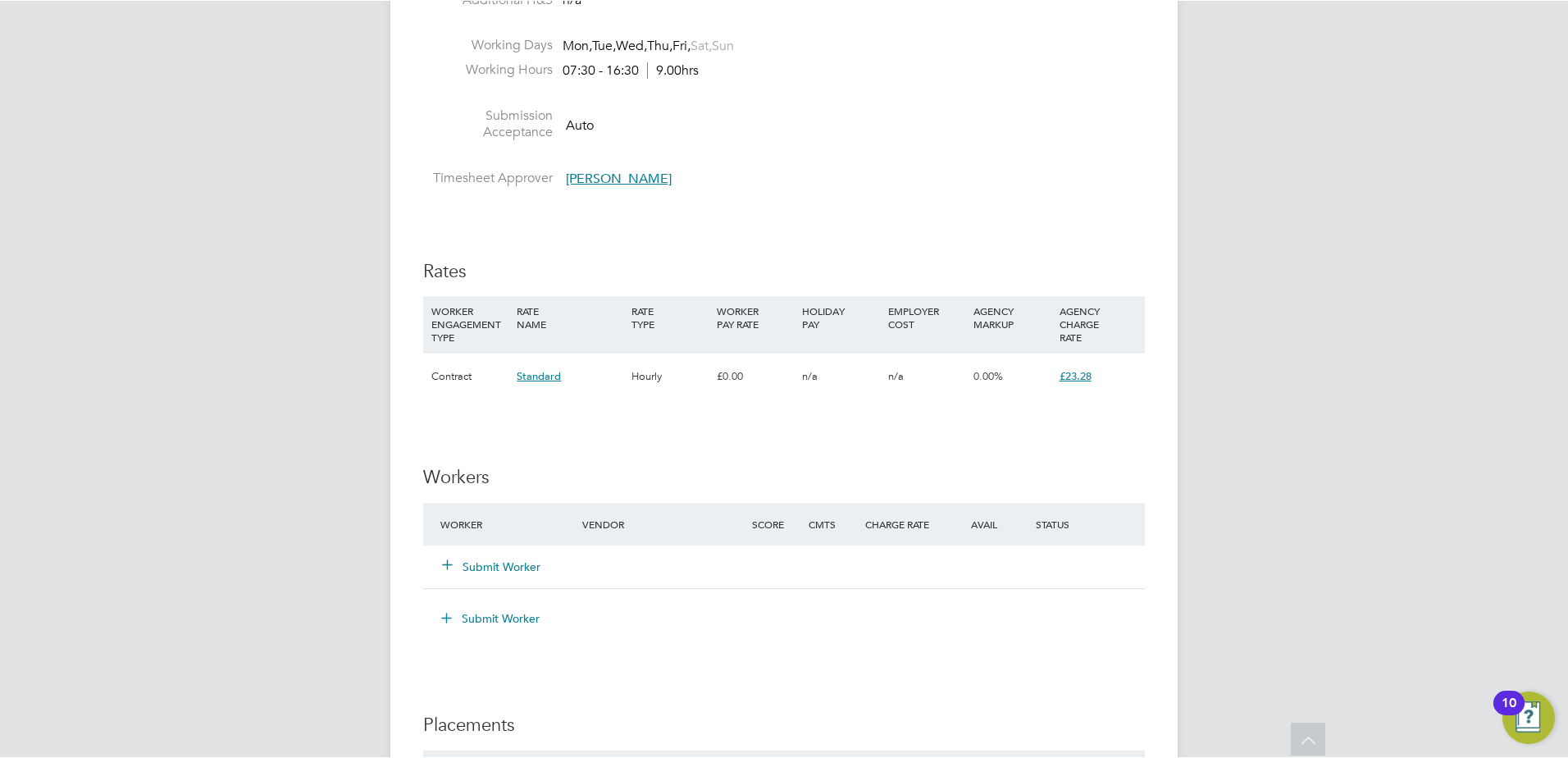
scroll to position [48, 115]
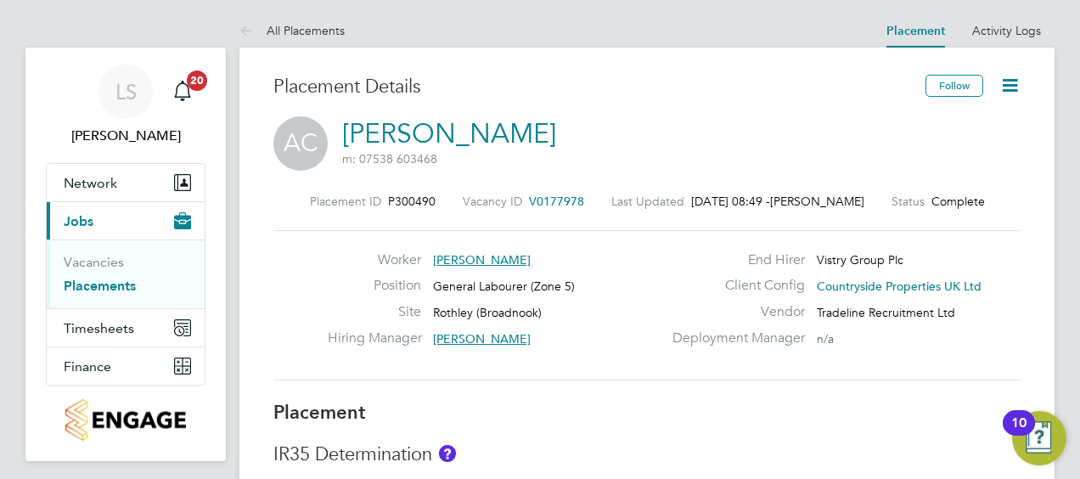
click at [1011, 92] on icon at bounding box center [1010, 85] width 21 height 21
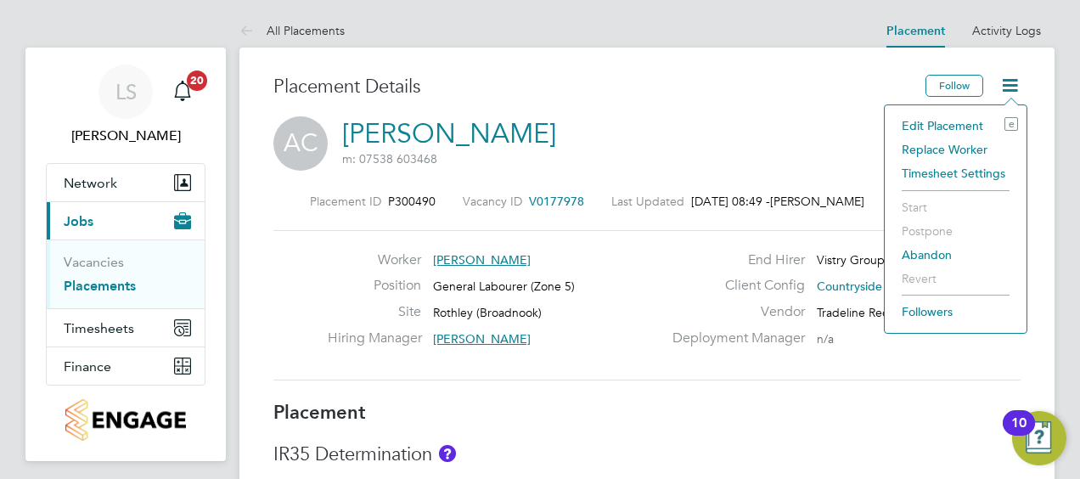
click at [929, 122] on li "Edit Placement e" at bounding box center [955, 126] width 125 height 24
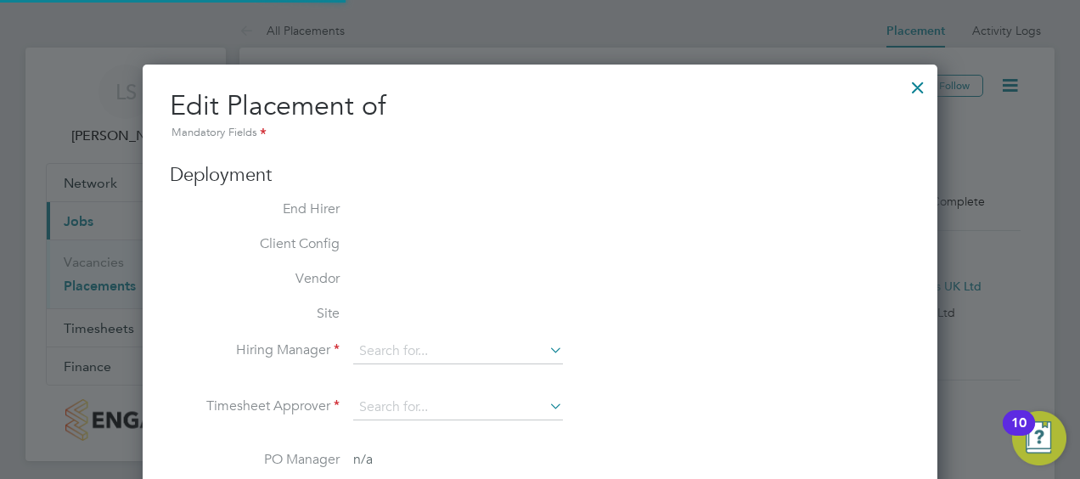
type input "Dragos Iuga"
type input "07 Aug 2025"
type input "08 Aug 2025"
type input "07:30"
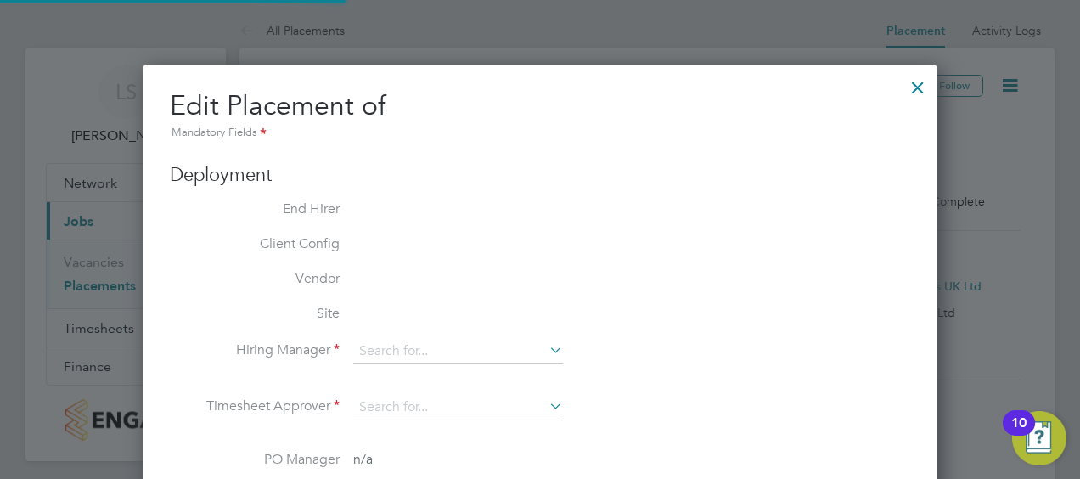
type input "16:30"
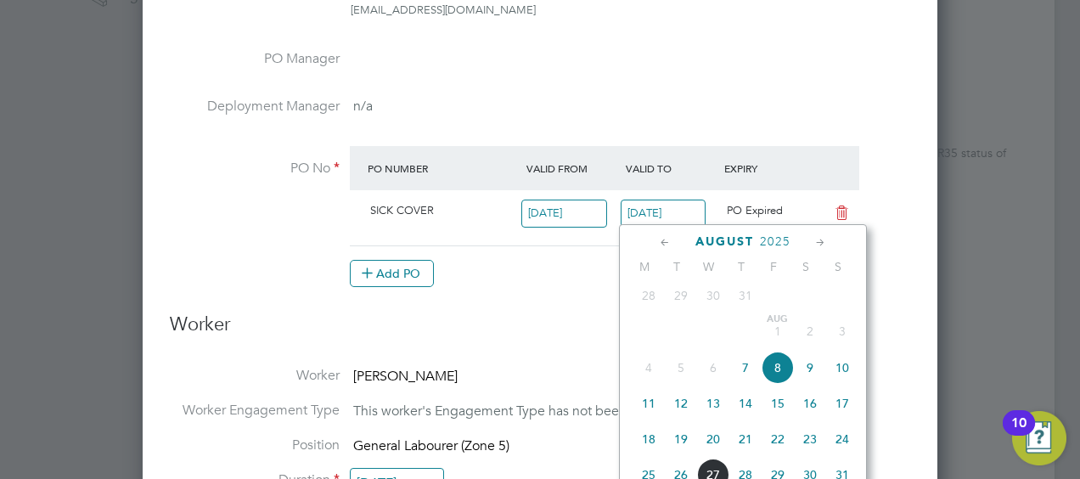
click at [689, 221] on input "08 Aug 2025" at bounding box center [664, 214] width 86 height 28
click at [819, 244] on icon at bounding box center [821, 243] width 16 height 19
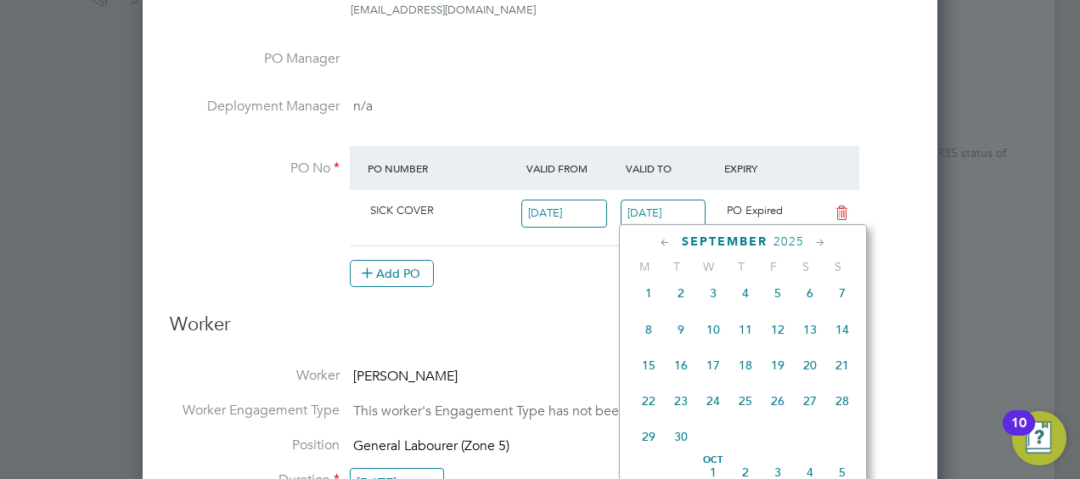
click at [780, 413] on span "26" at bounding box center [778, 401] width 32 height 32
type input "26 Sep 2025"
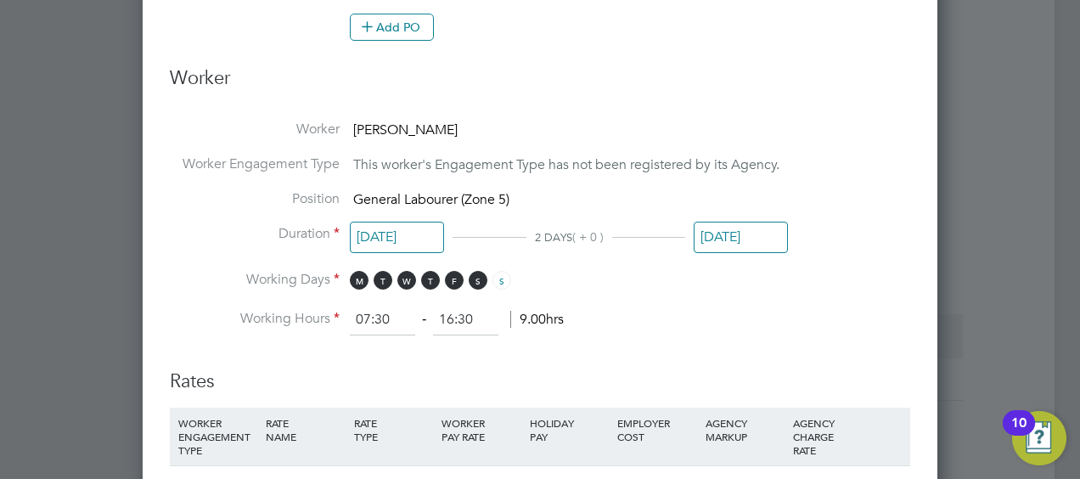
click at [744, 230] on input "08 Aug 2025" at bounding box center [741, 237] width 94 height 31
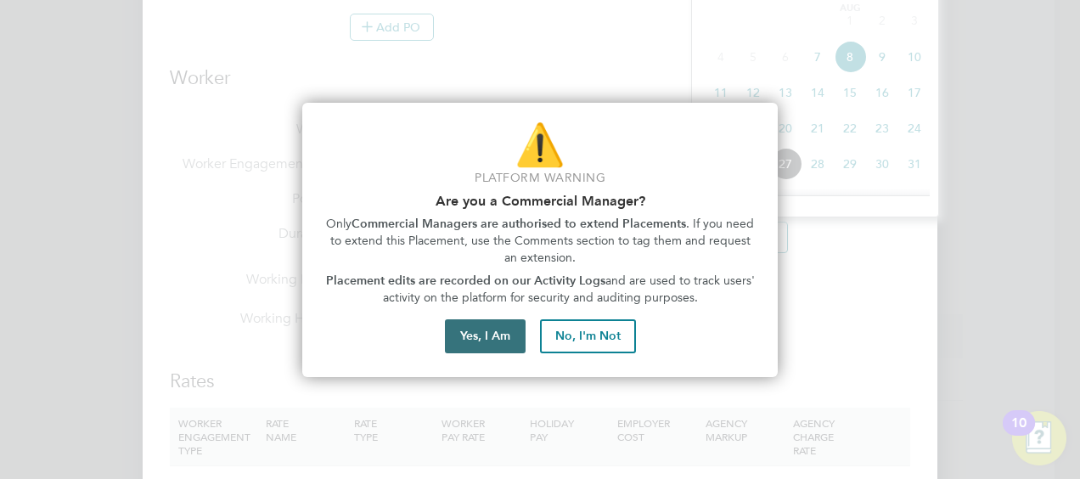
click at [491, 342] on button "Yes, I Am" at bounding box center [485, 336] width 81 height 34
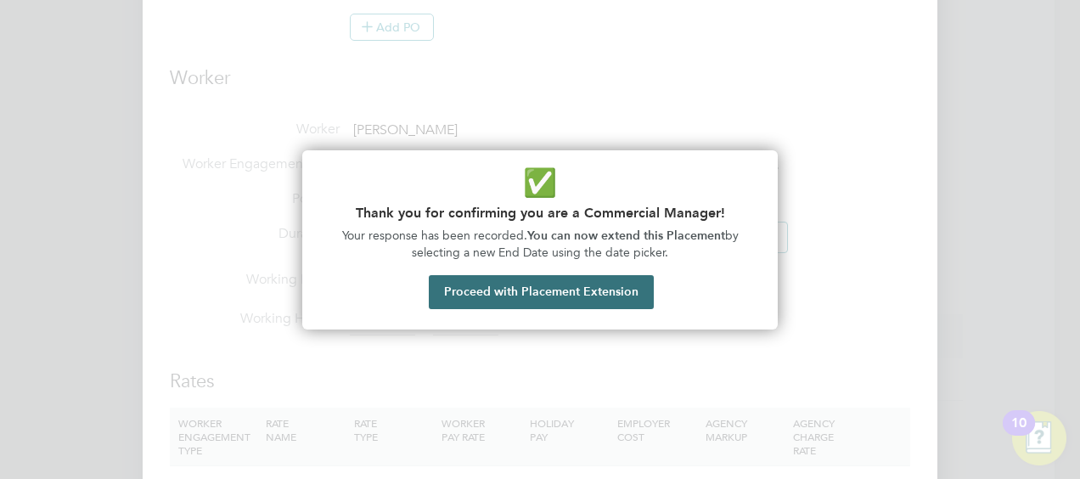
click at [555, 294] on button "Proceed with Placement Extension" at bounding box center [541, 292] width 225 height 34
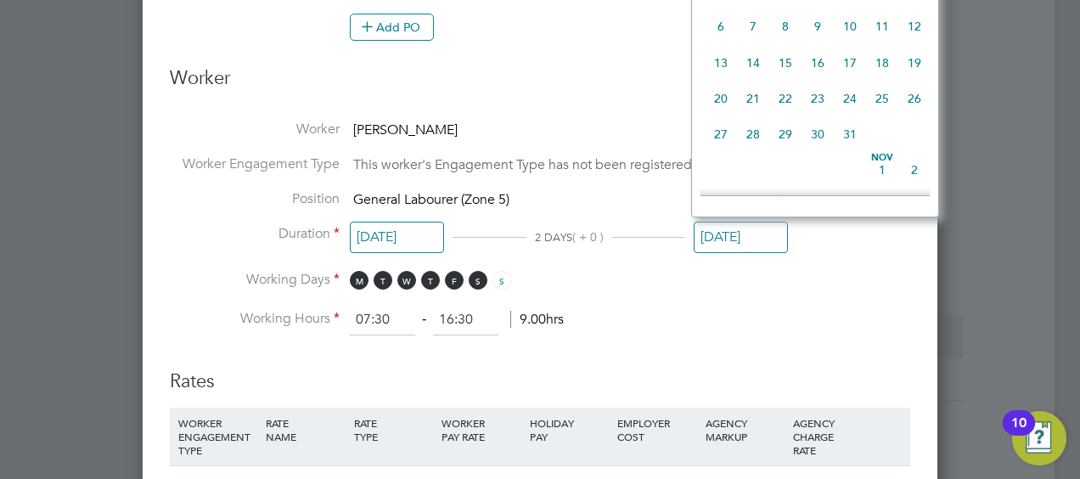
click at [846, 110] on span "24" at bounding box center [850, 98] width 32 height 32
type input "24 Oct 2025"
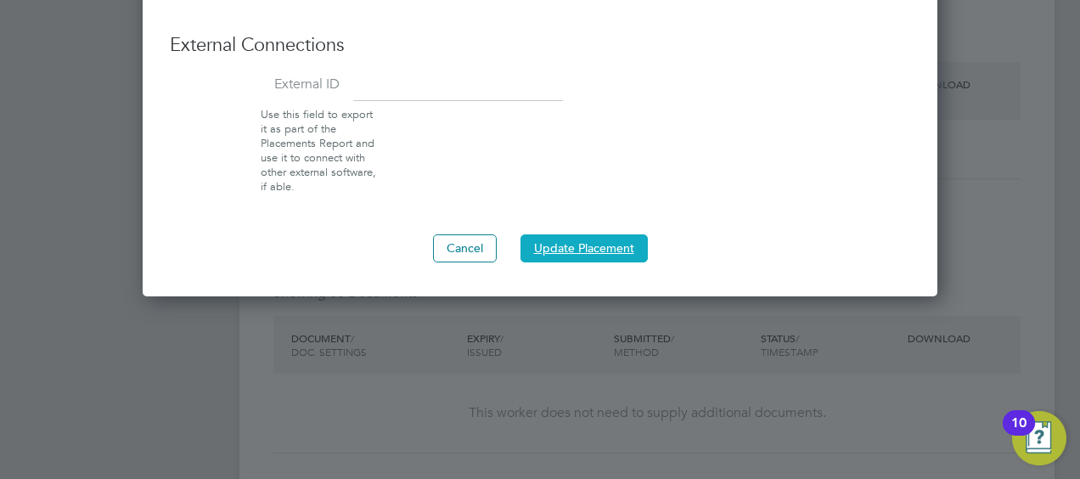
click at [568, 234] on button "Update Placement" at bounding box center [584, 247] width 127 height 27
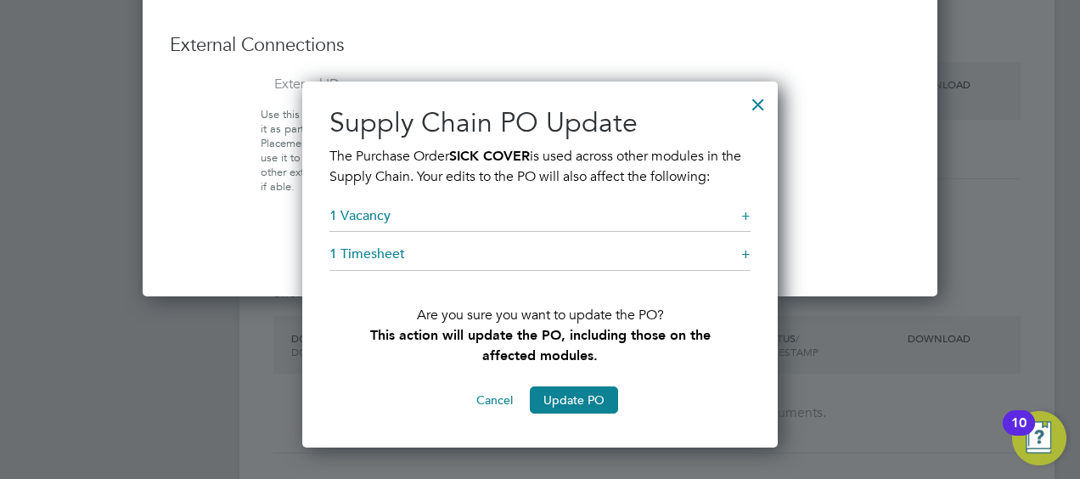
click at [577, 397] on button "Update PO" at bounding box center [574, 399] width 88 height 27
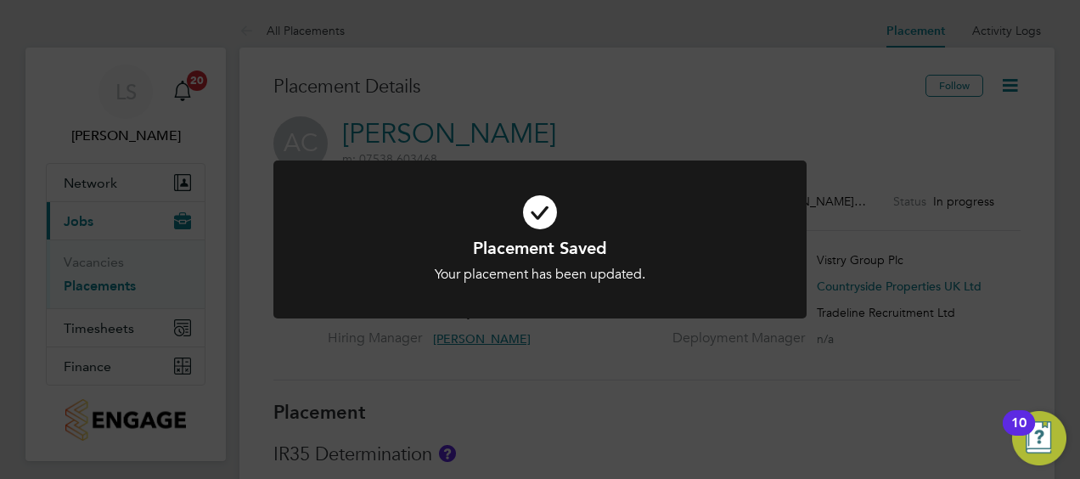
click at [847, 313] on div "Placement Saved Your placement has been updated. Cancel Okay" at bounding box center [540, 239] width 1080 height 479
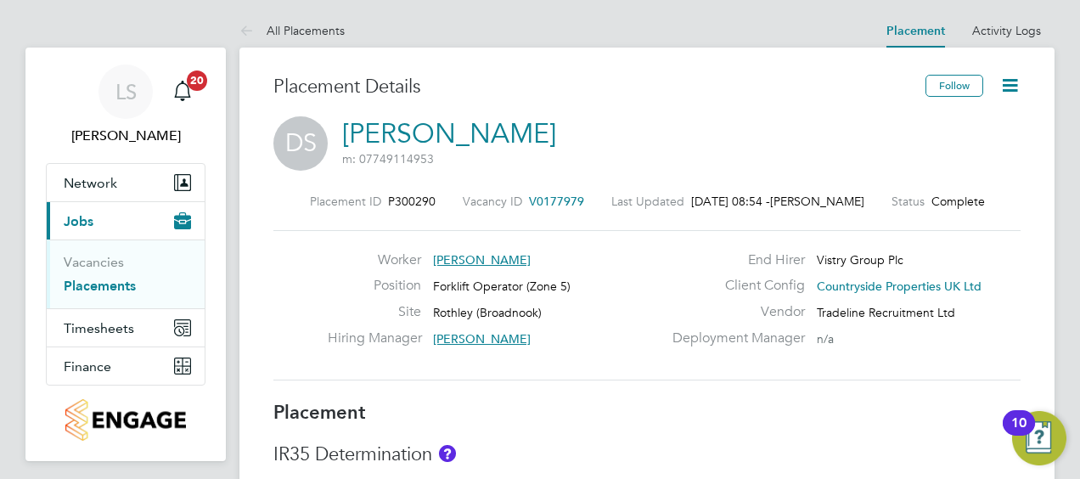
click at [1012, 84] on icon at bounding box center [1010, 85] width 21 height 21
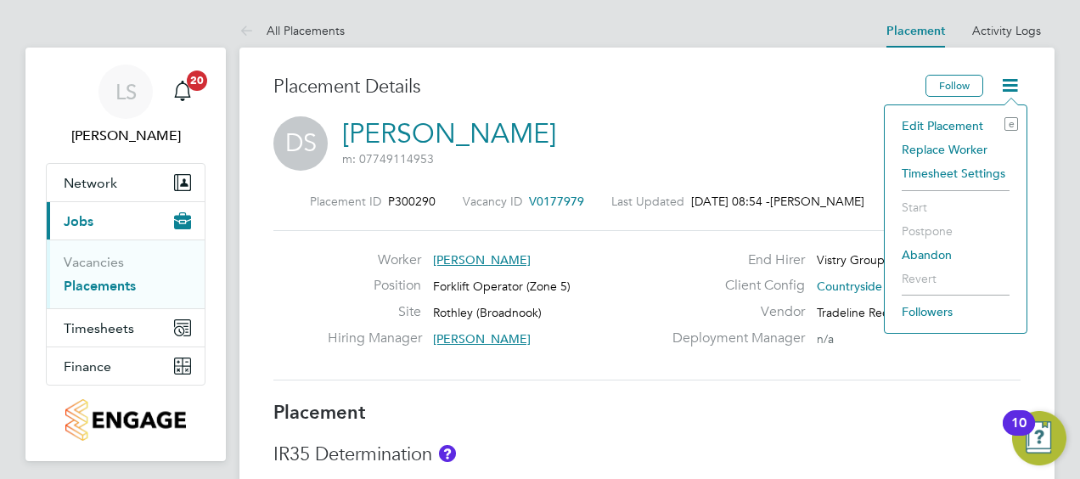
click at [960, 126] on li "Edit Placement e" at bounding box center [955, 126] width 125 height 24
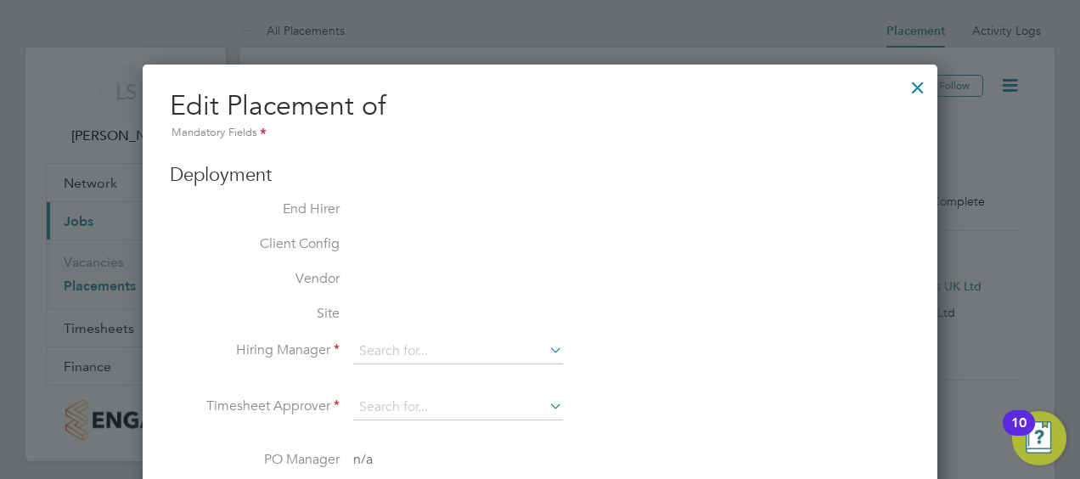
type input "Dragos Iuga"
type input "28 Jul 2025"
type input "08 Aug 2025"
type input "07:30"
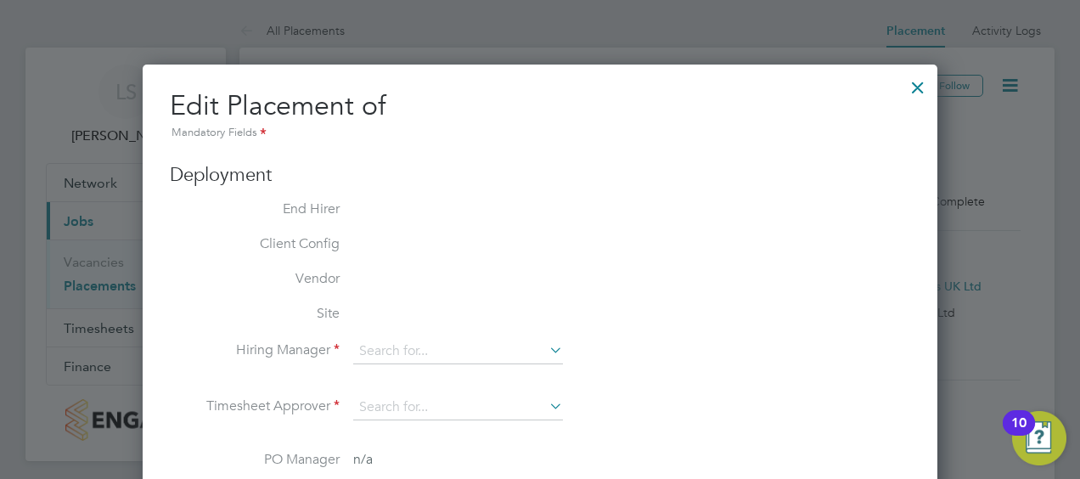
type input "16:30"
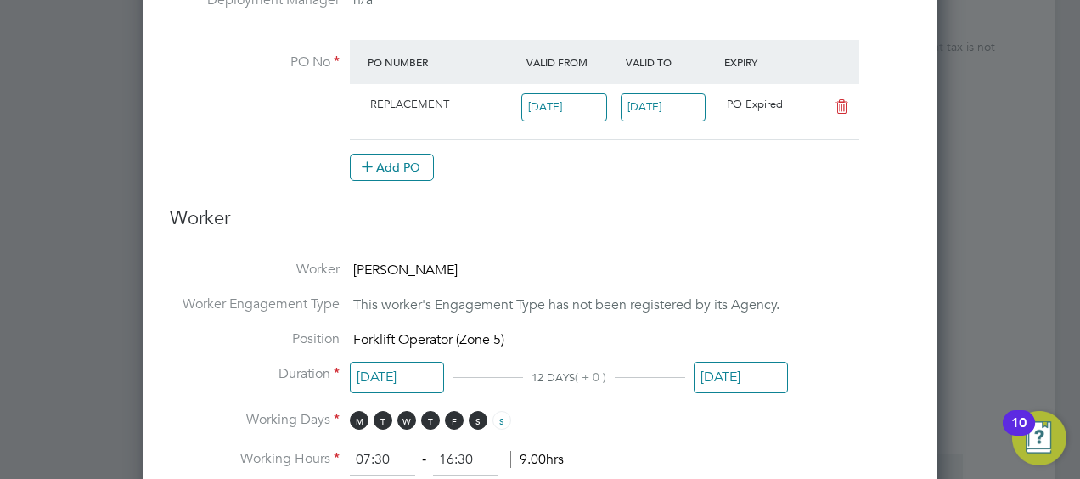
click at [662, 103] on input "08 Aug 2025" at bounding box center [664, 107] width 86 height 28
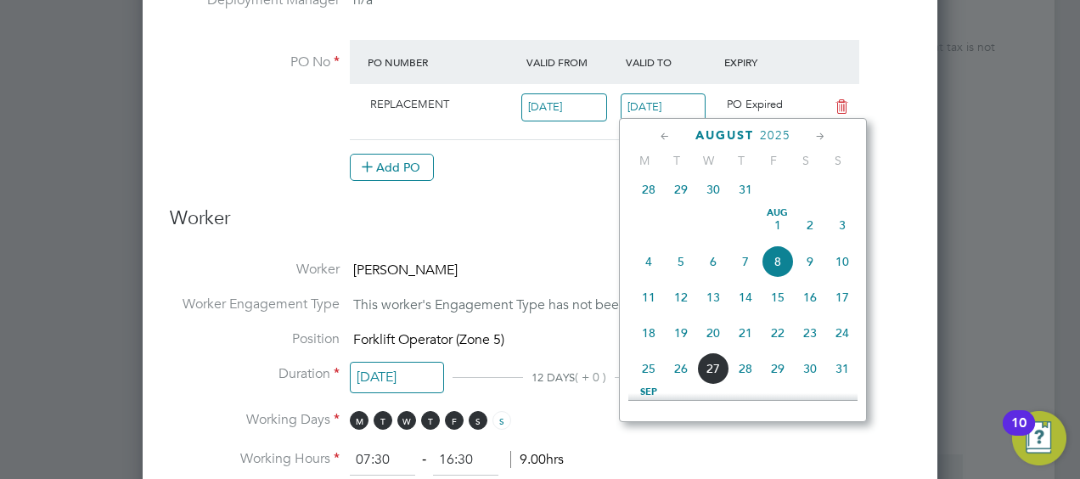
click at [716, 301] on span "13" at bounding box center [713, 297] width 32 height 32
type input "13 Aug 2025"
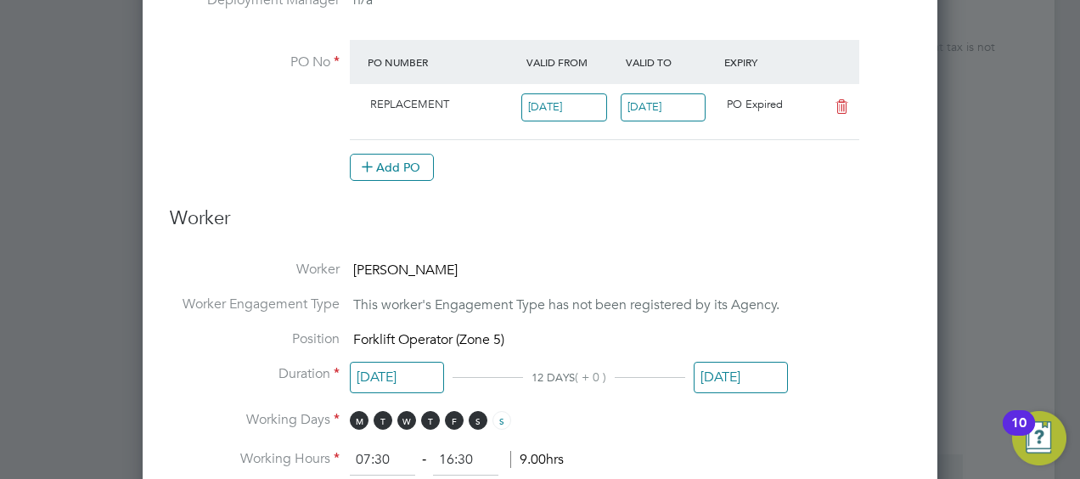
click at [741, 367] on input "08 Aug 2025" at bounding box center [741, 377] width 94 height 31
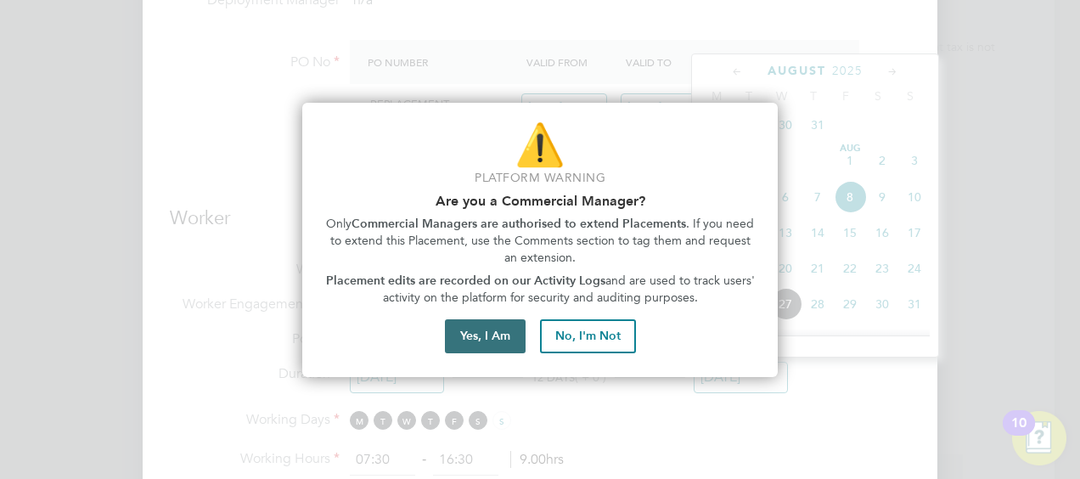
click at [481, 346] on button "Yes, I Am" at bounding box center [485, 336] width 81 height 34
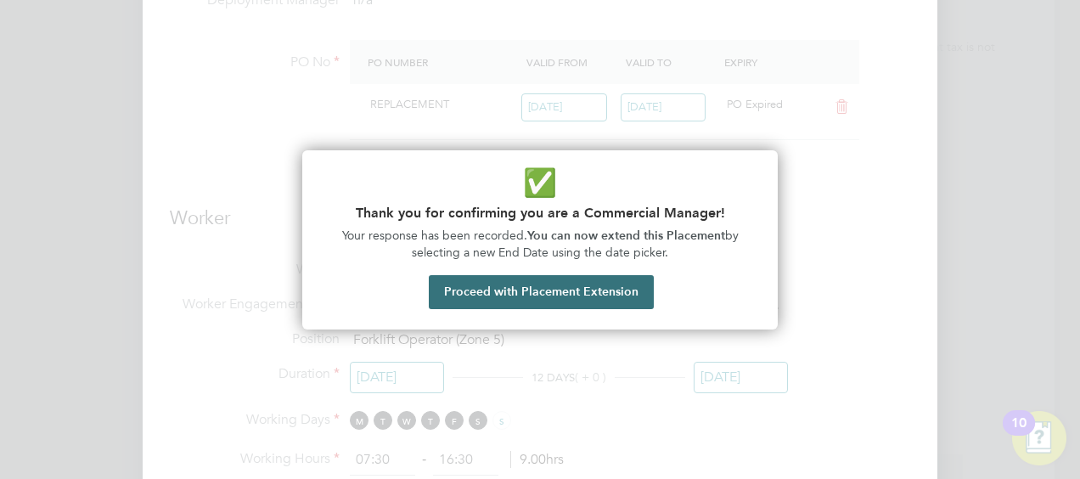
click at [601, 281] on button "Proceed with Placement Extension" at bounding box center [541, 292] width 225 height 34
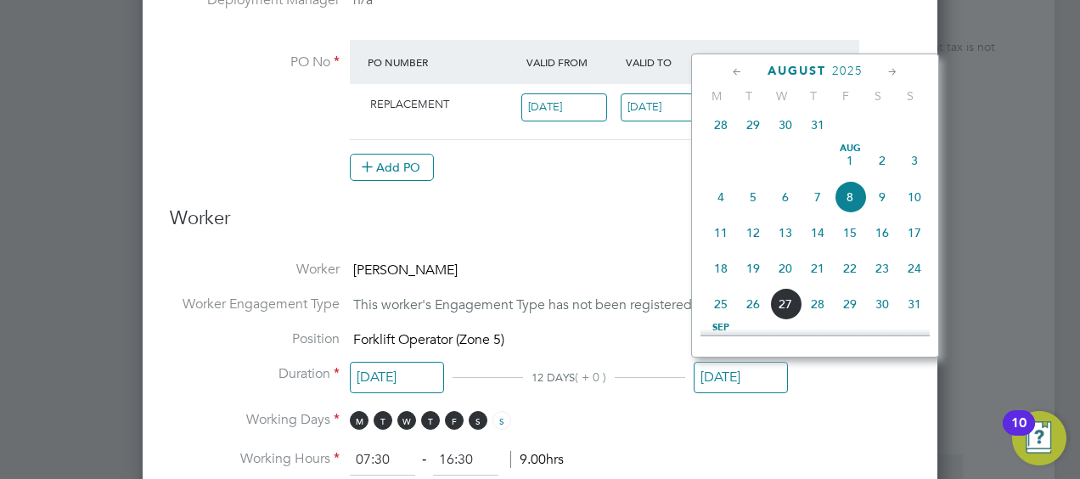
click at [785, 240] on span "13" at bounding box center [785, 233] width 32 height 32
type input "13 Aug 2025"
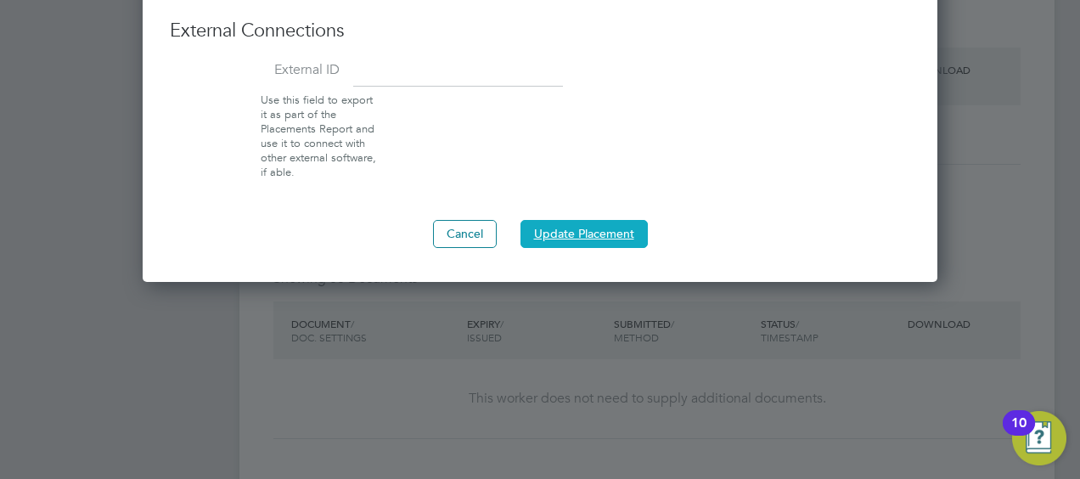
click at [595, 223] on button "Update Placement" at bounding box center [584, 233] width 127 height 27
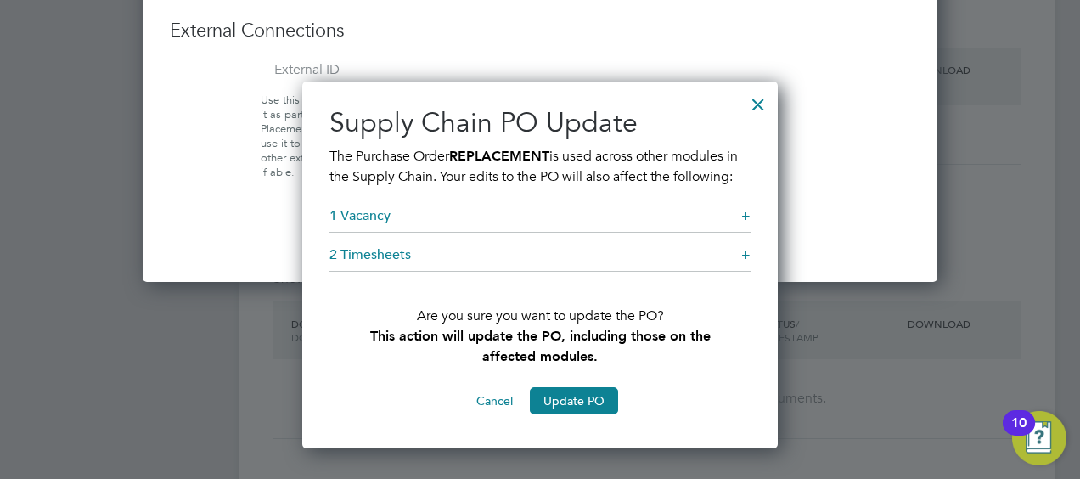
click at [573, 399] on button "Update PO" at bounding box center [574, 400] width 88 height 27
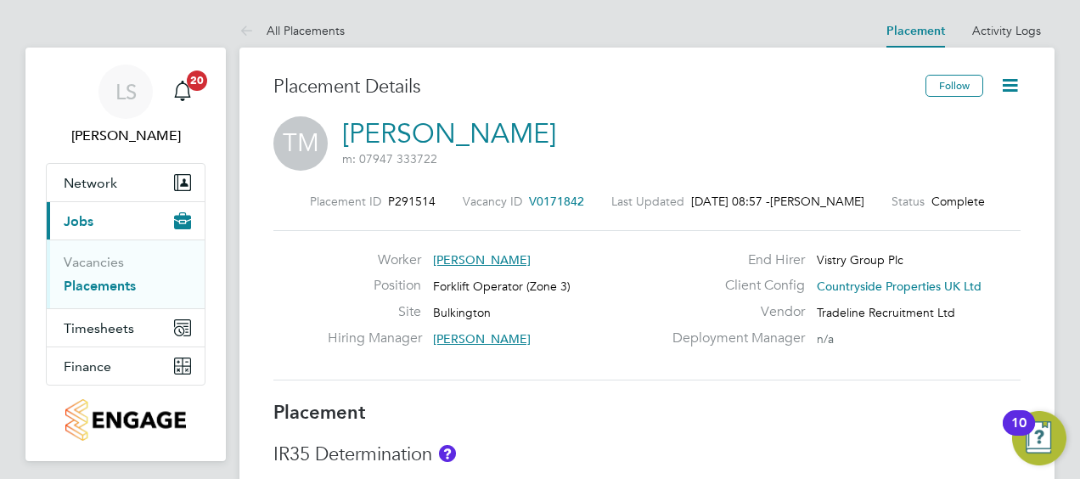
click at [1014, 101] on div "Follow" at bounding box center [967, 94] width 108 height 39
click at [1008, 80] on icon at bounding box center [1010, 85] width 21 height 21
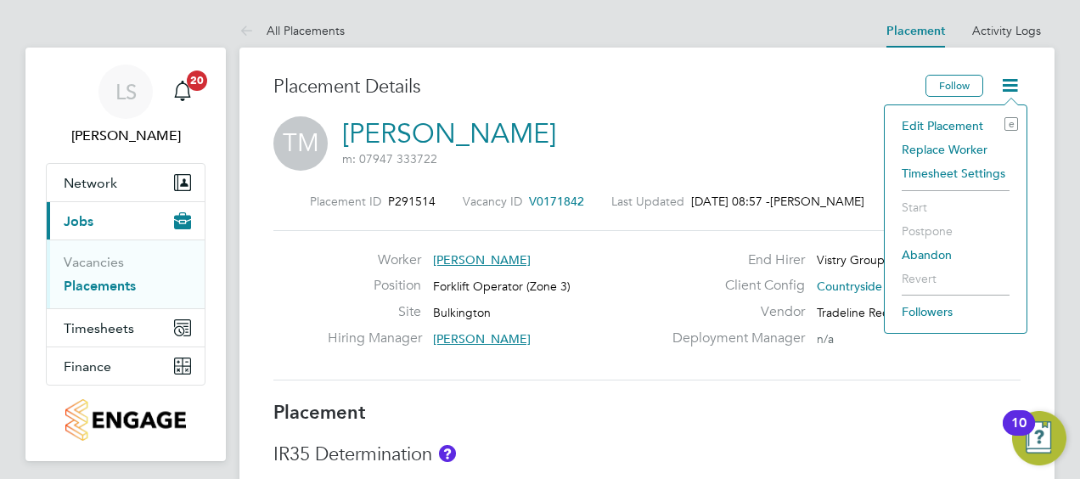
click at [929, 122] on li "Edit Placement e" at bounding box center [955, 126] width 125 height 24
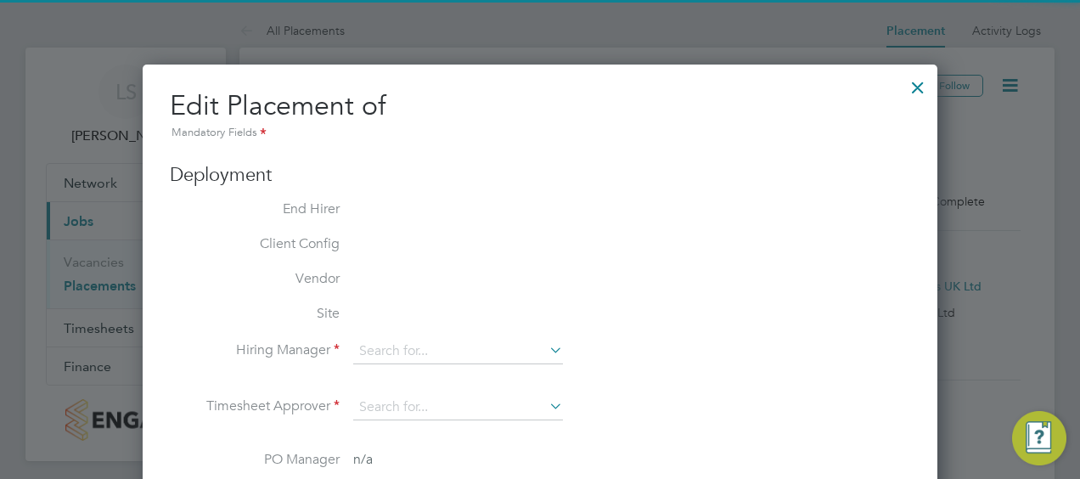
type input "[PERSON_NAME]"
type input "[DATE]"
type input "07:30"
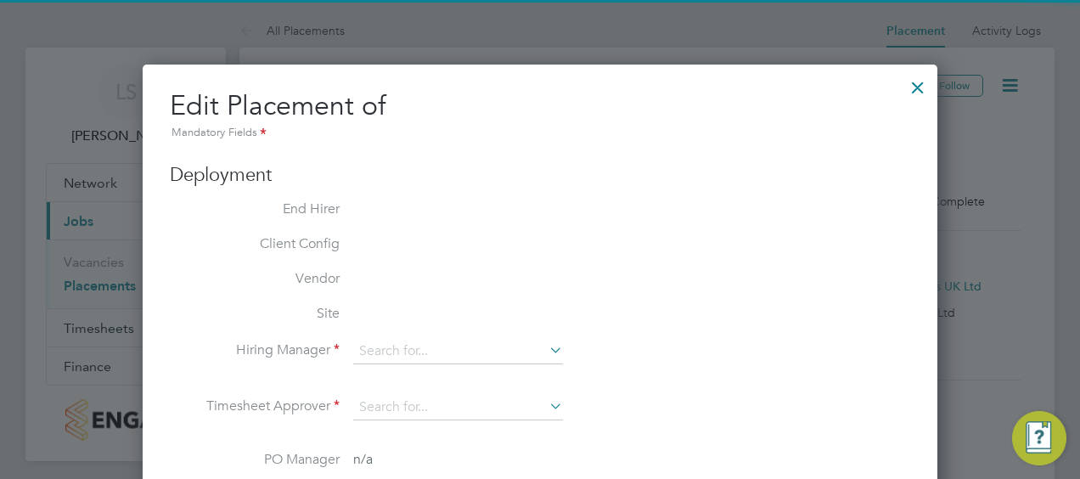
type input "16:30"
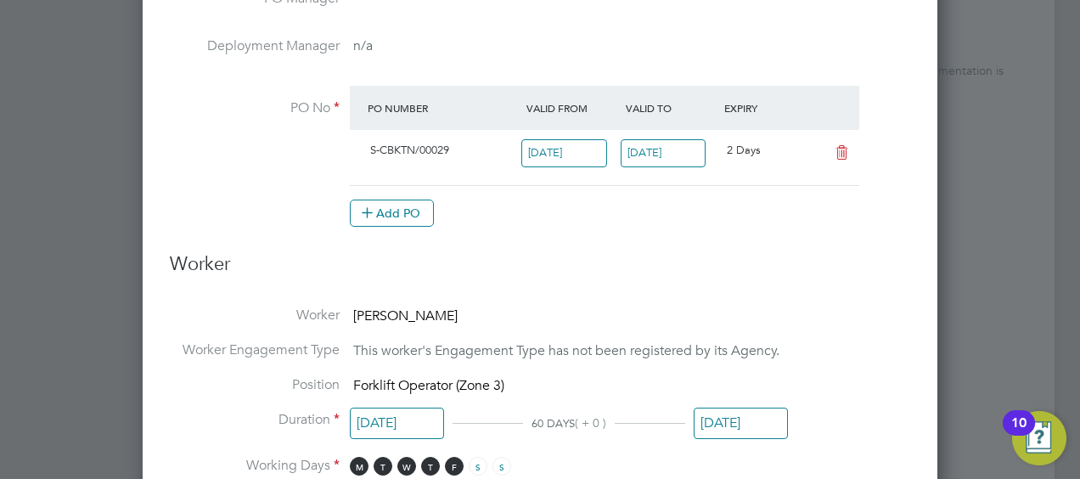
click at [649, 150] on input "[DATE]" at bounding box center [664, 153] width 86 height 28
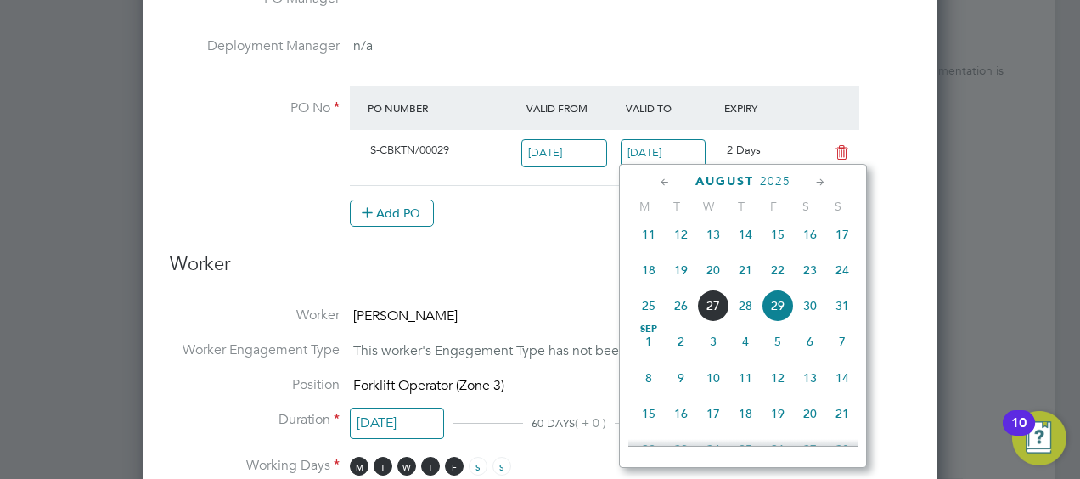
click at [773, 307] on span "29" at bounding box center [778, 306] width 32 height 32
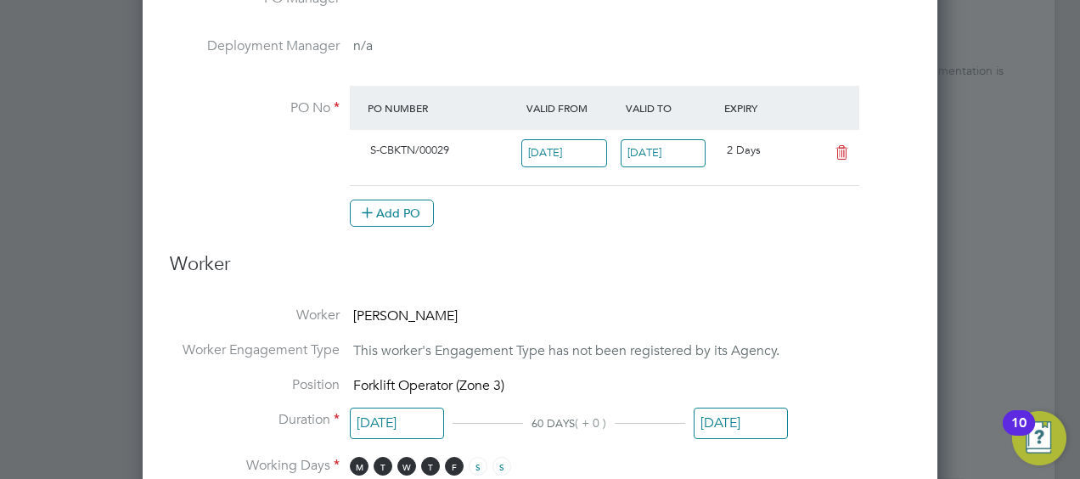
click at [723, 409] on input "[DATE]" at bounding box center [741, 423] width 94 height 31
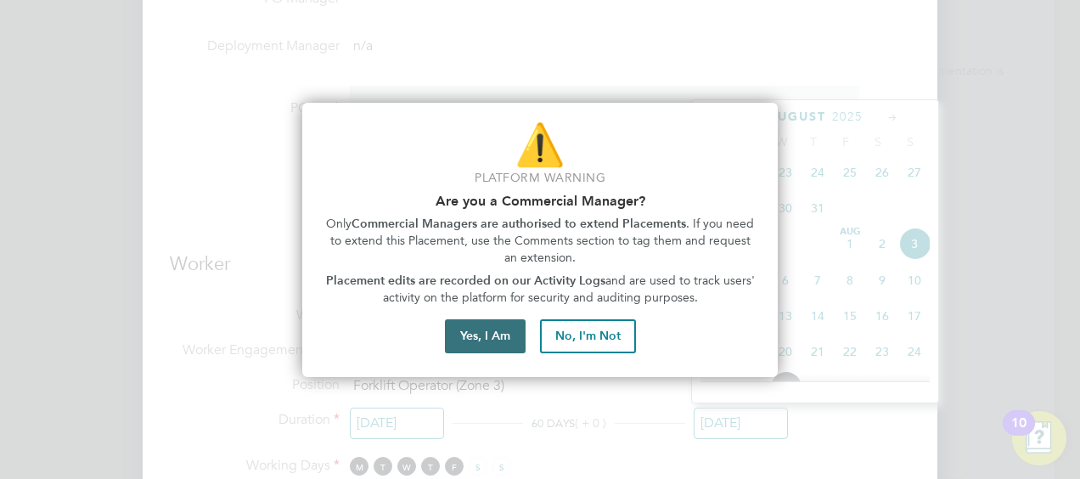
click at [462, 328] on button "Yes, I Am" at bounding box center [485, 336] width 81 height 34
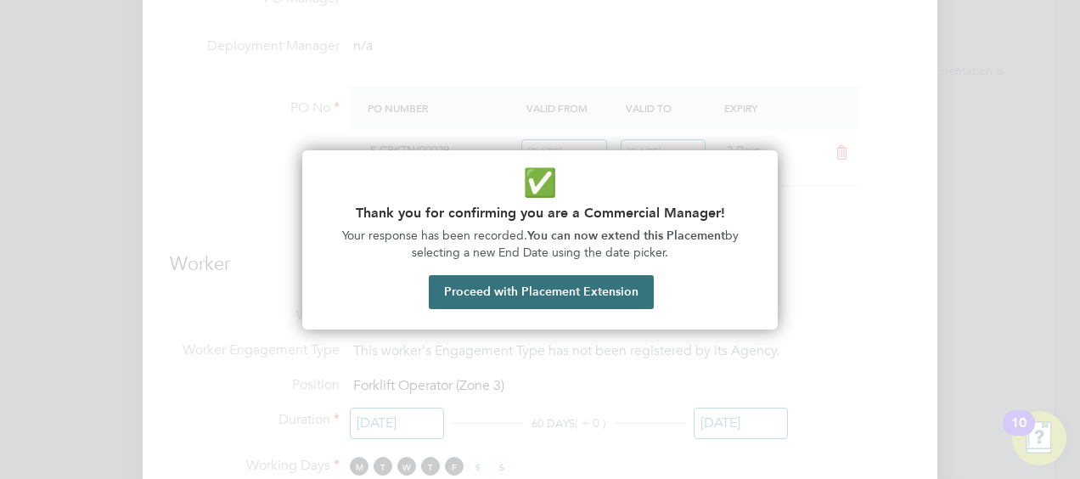
click at [542, 292] on button "Proceed with Placement Extension" at bounding box center [541, 292] width 225 height 34
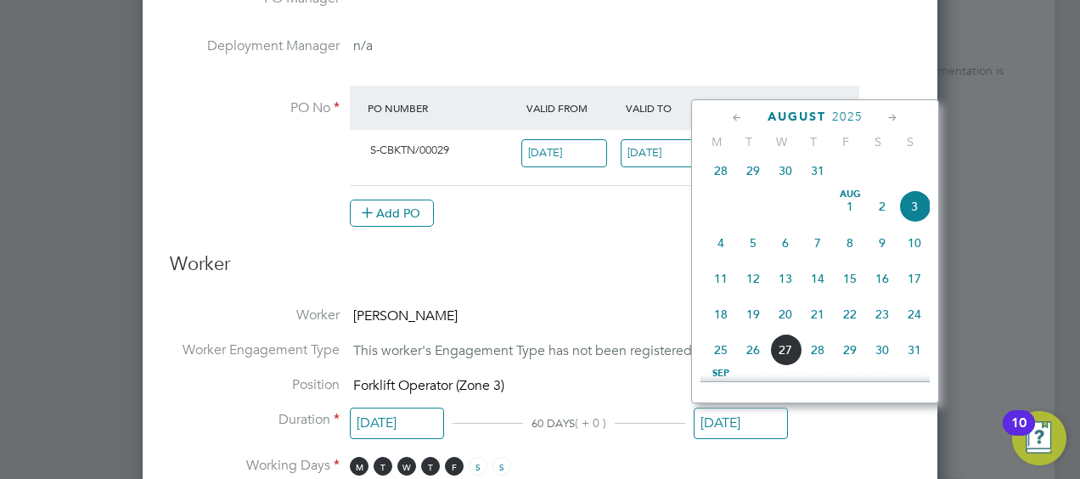
click at [785, 359] on span "27" at bounding box center [785, 350] width 32 height 32
type input "[DATE]"
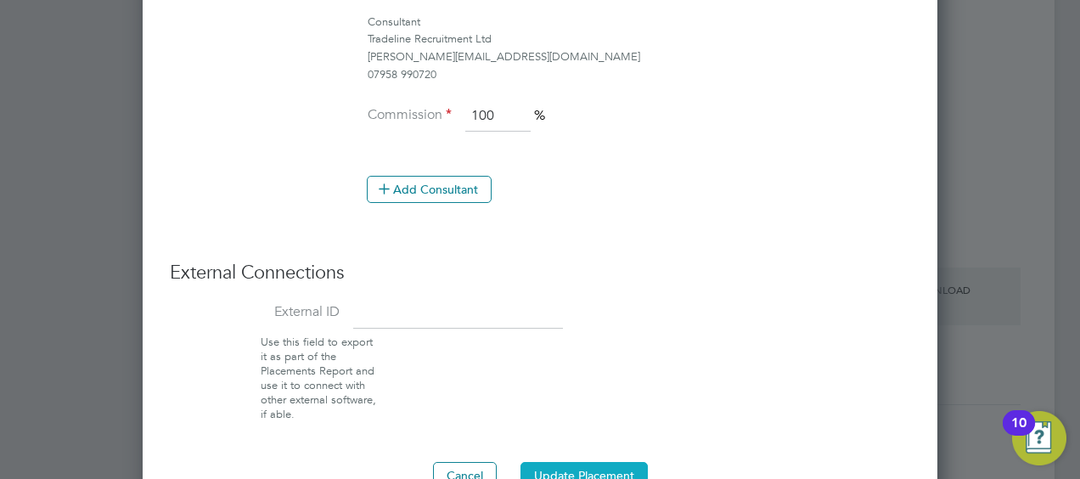
click at [591, 472] on button "Update Placement" at bounding box center [584, 475] width 127 height 27
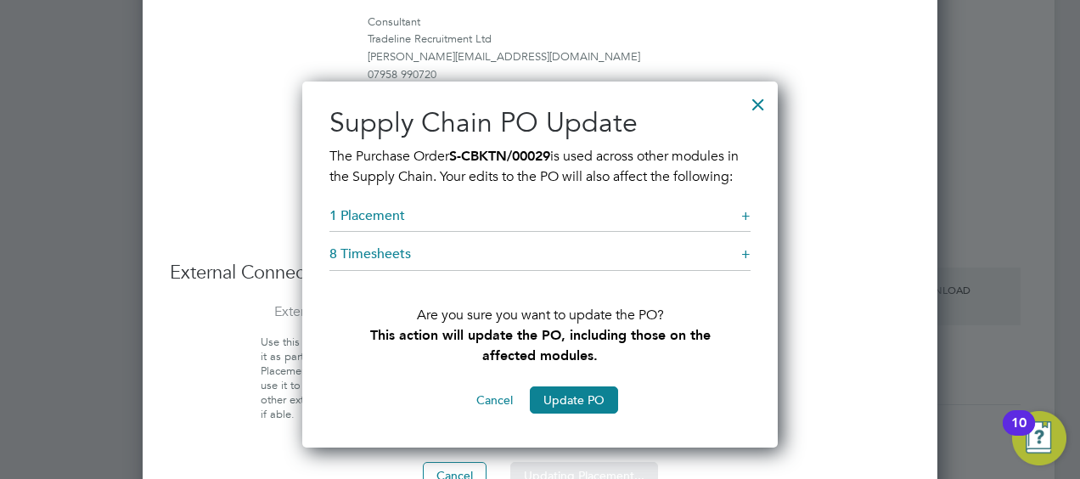
click at [565, 429] on div "Sorry, we are having problems connecting to our services." at bounding box center [646, 33] width 815 height 2878
click at [572, 425] on div "Sorry, we are having problems connecting to our services." at bounding box center [646, 33] width 815 height 2878
click at [587, 414] on button "Update PO" at bounding box center [574, 399] width 88 height 27
